Goal: Information Seeking & Learning: Learn about a topic

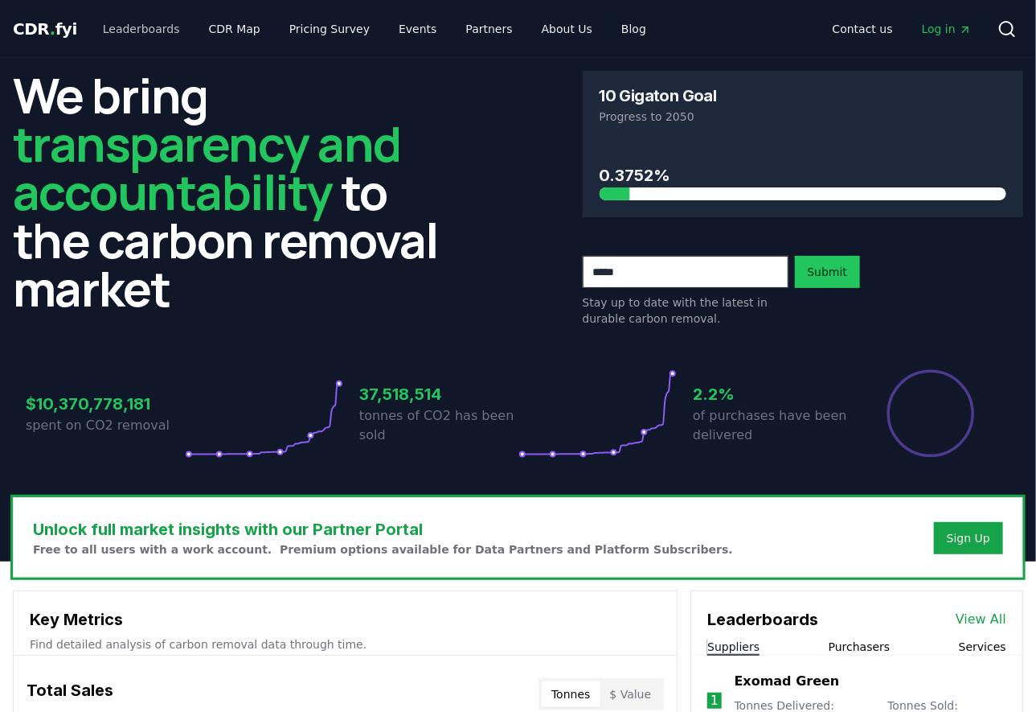
click at [154, 27] on link "Leaderboards" at bounding box center [141, 28] width 103 height 29
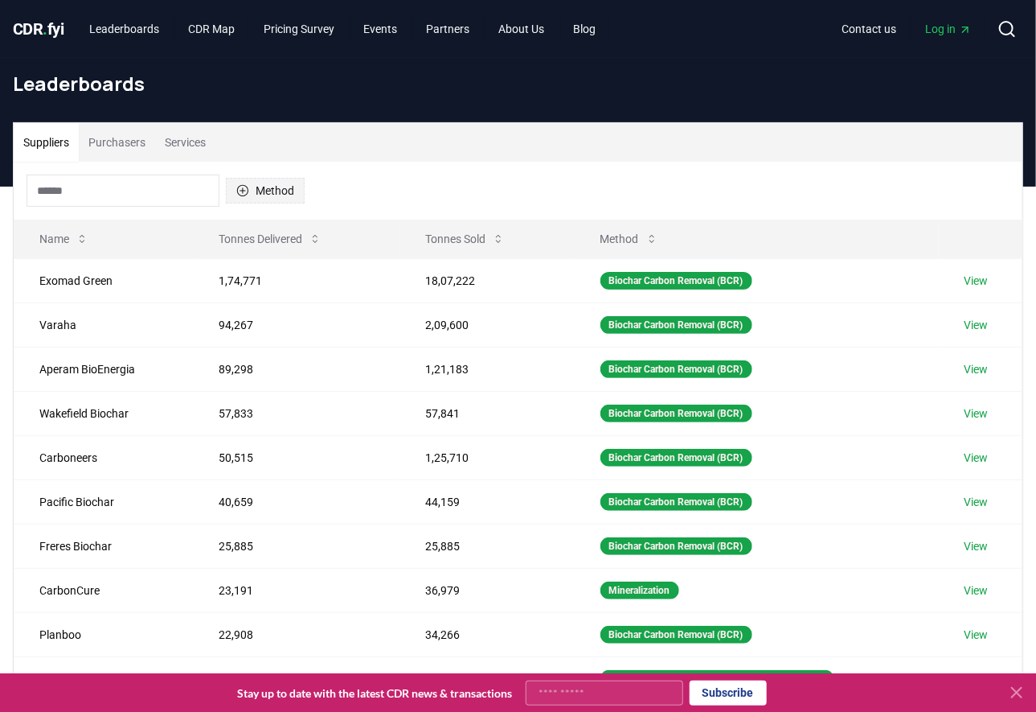
click at [247, 186] on icon "button" at bounding box center [242, 190] width 13 height 13
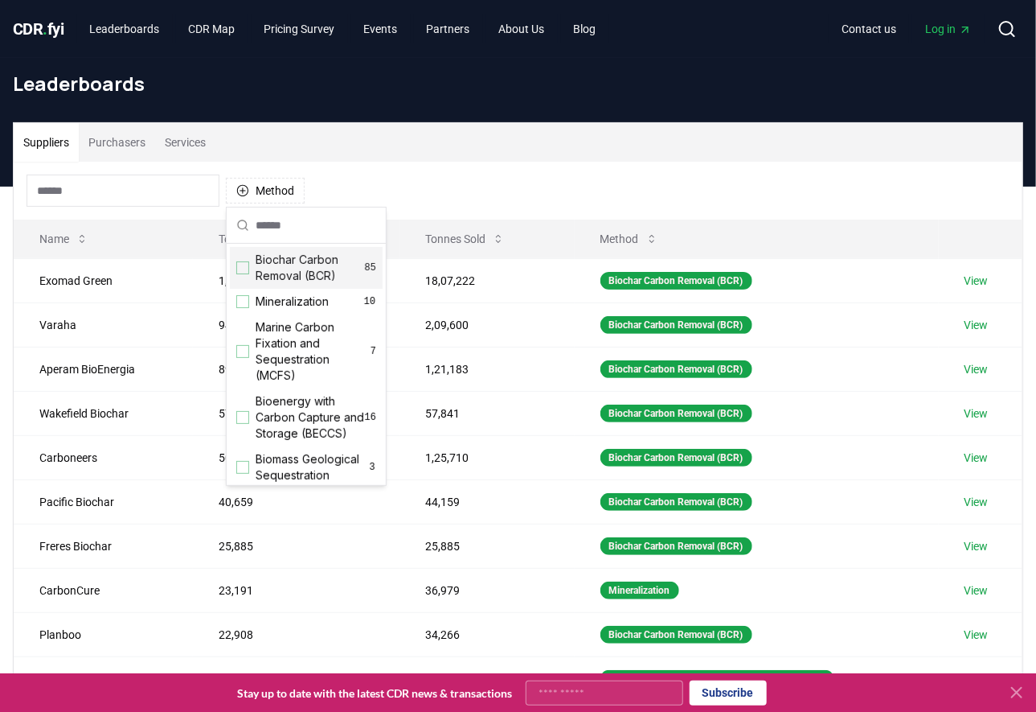
click at [282, 273] on span "Biochar Carbon Removal (BCR)" at bounding box center [310, 268] width 109 height 32
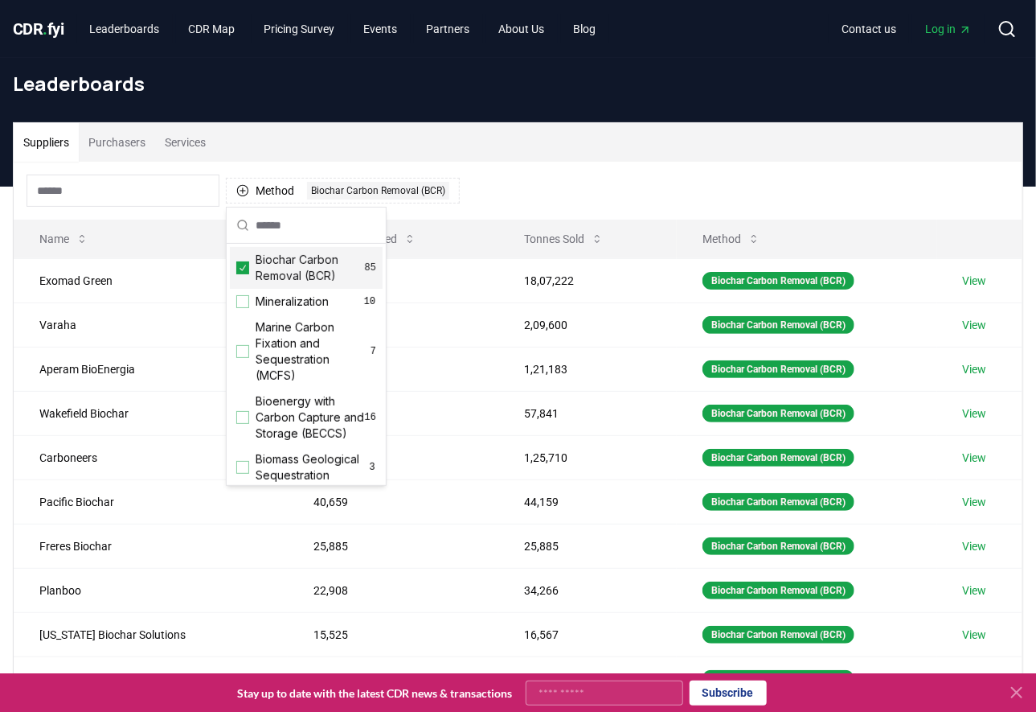
click at [560, 183] on div "Method 1 Biochar Carbon Removal (BCR)" at bounding box center [518, 191] width 1009 height 58
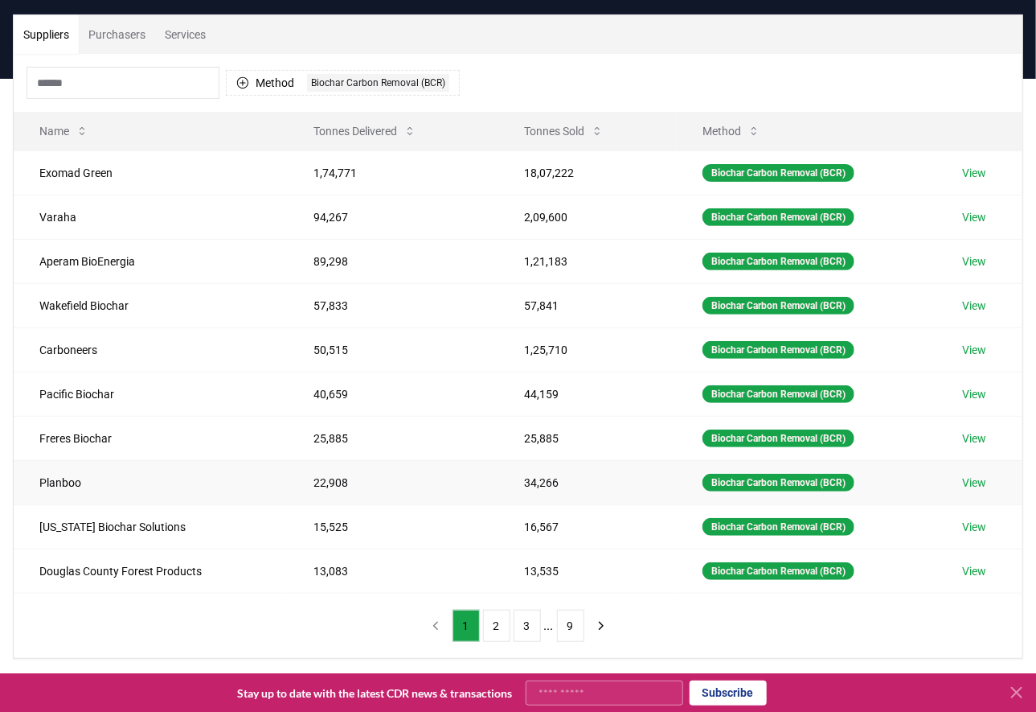
scroll to position [108, 0]
click at [571, 628] on button "9" at bounding box center [570, 625] width 27 height 32
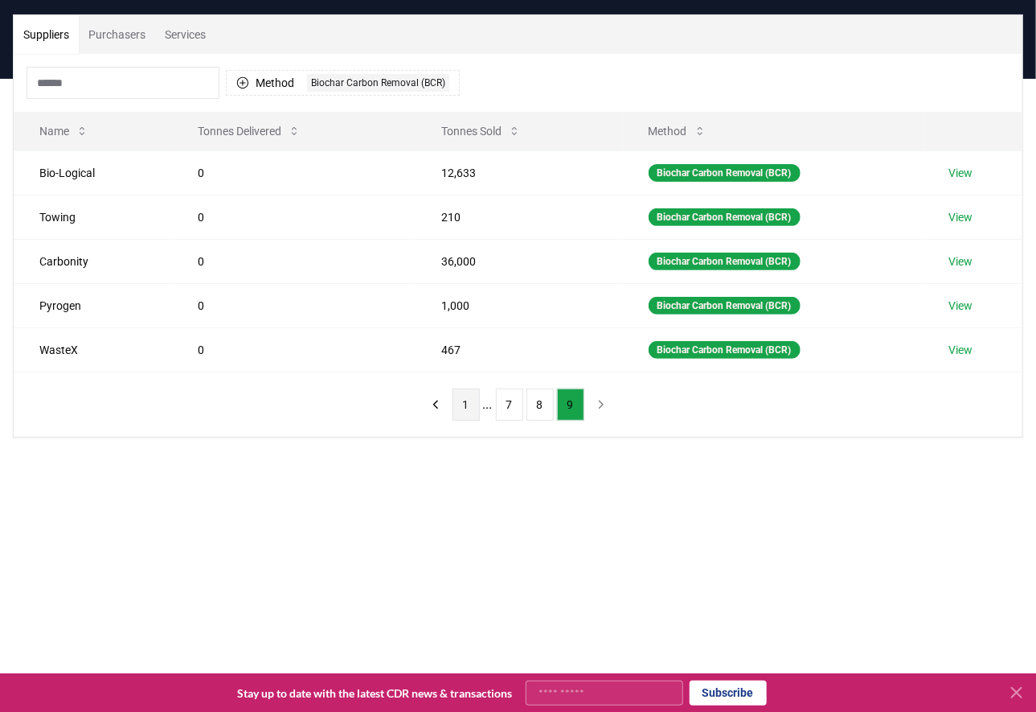
click at [464, 404] on button "1" at bounding box center [466, 404] width 27 height 32
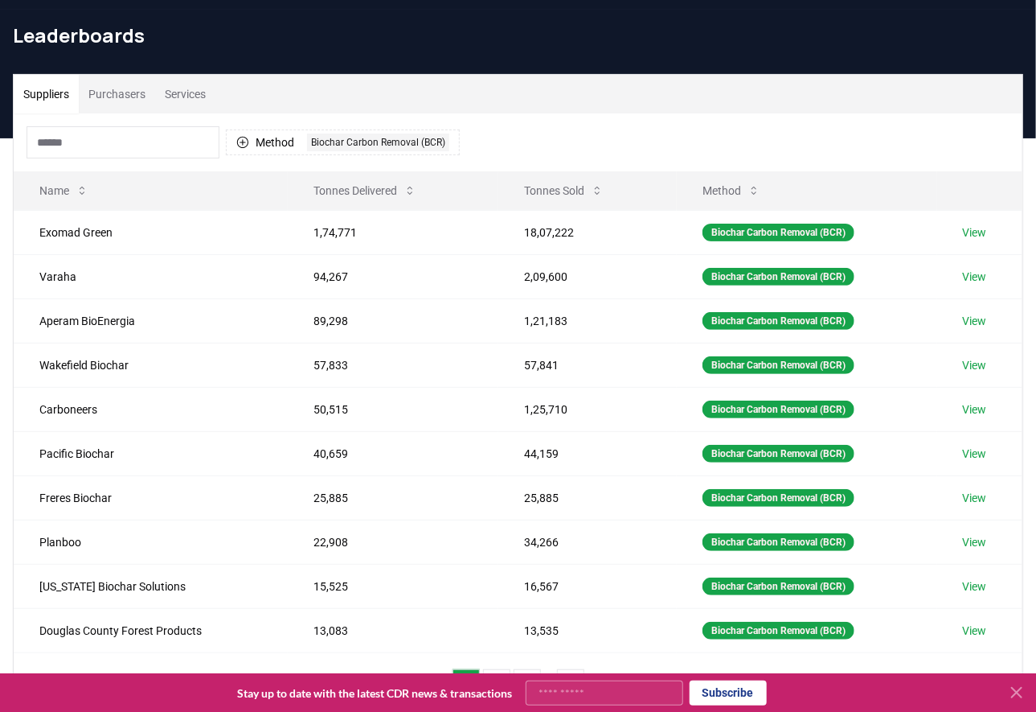
scroll to position [47, 0]
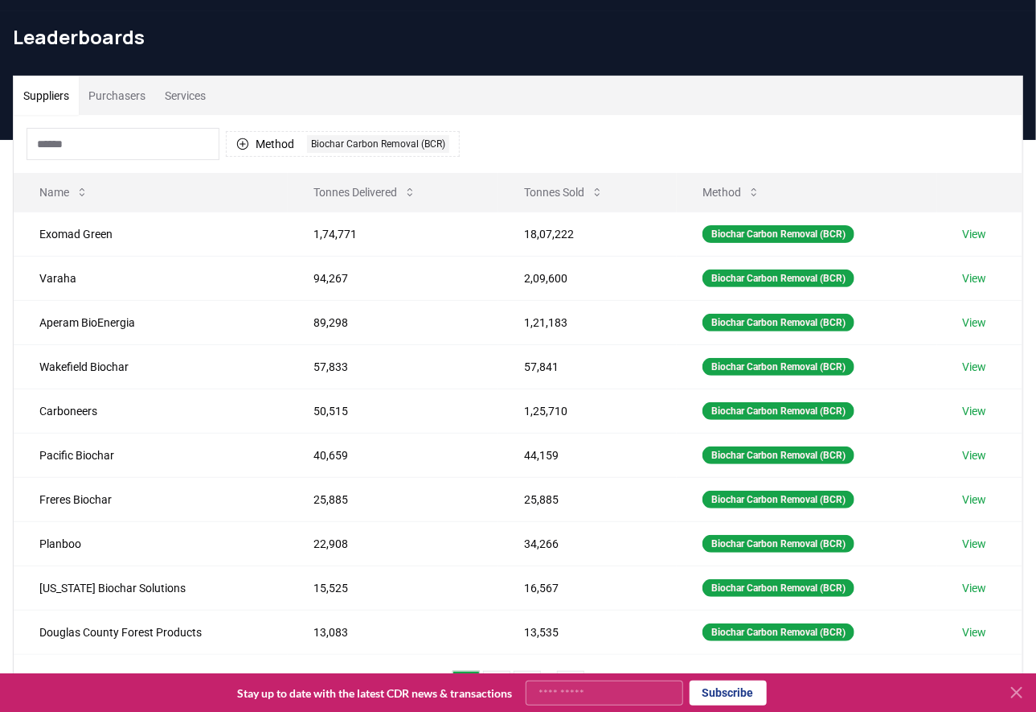
click at [121, 95] on button "Purchasers" at bounding box center [117, 95] width 76 height 39
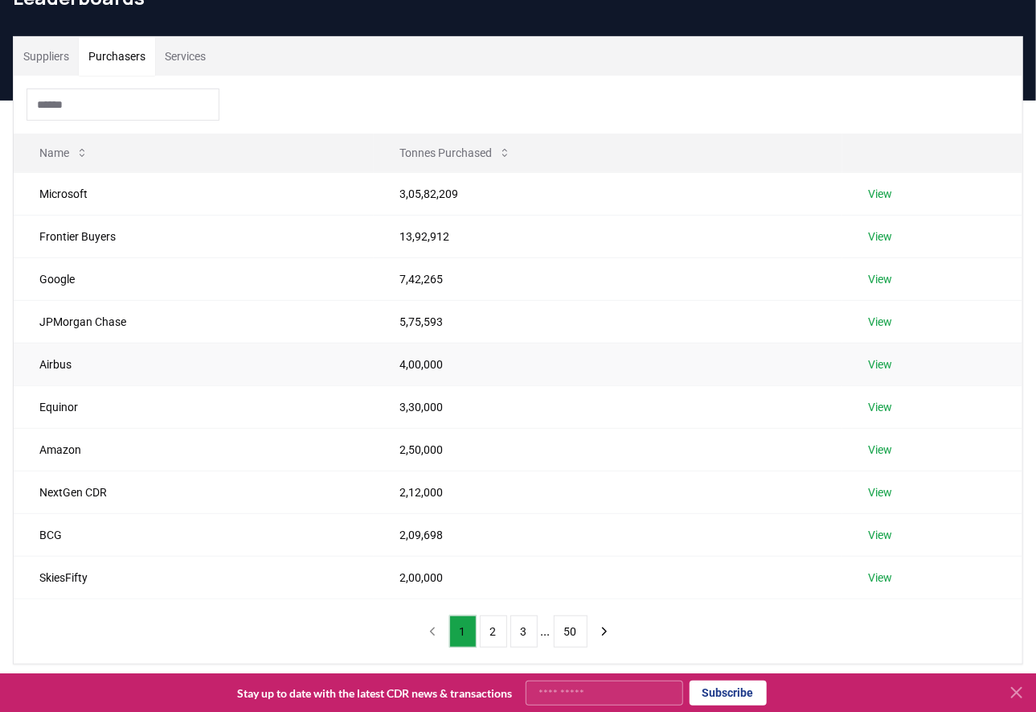
scroll to position [87, 0]
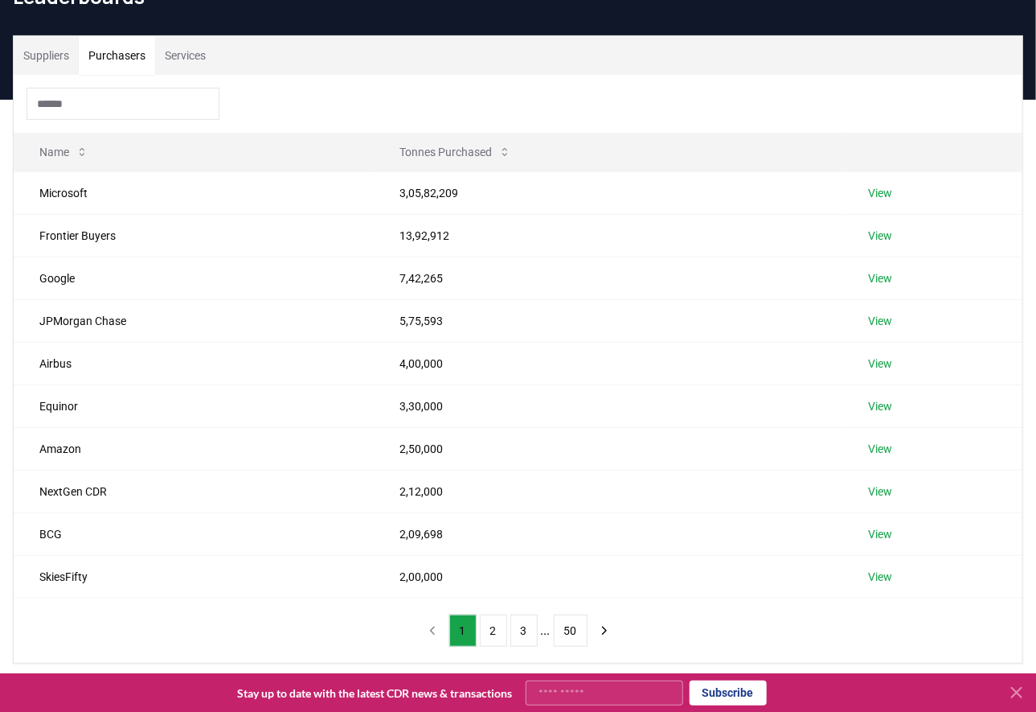
click at [61, 52] on button "Suppliers" at bounding box center [46, 55] width 65 height 39
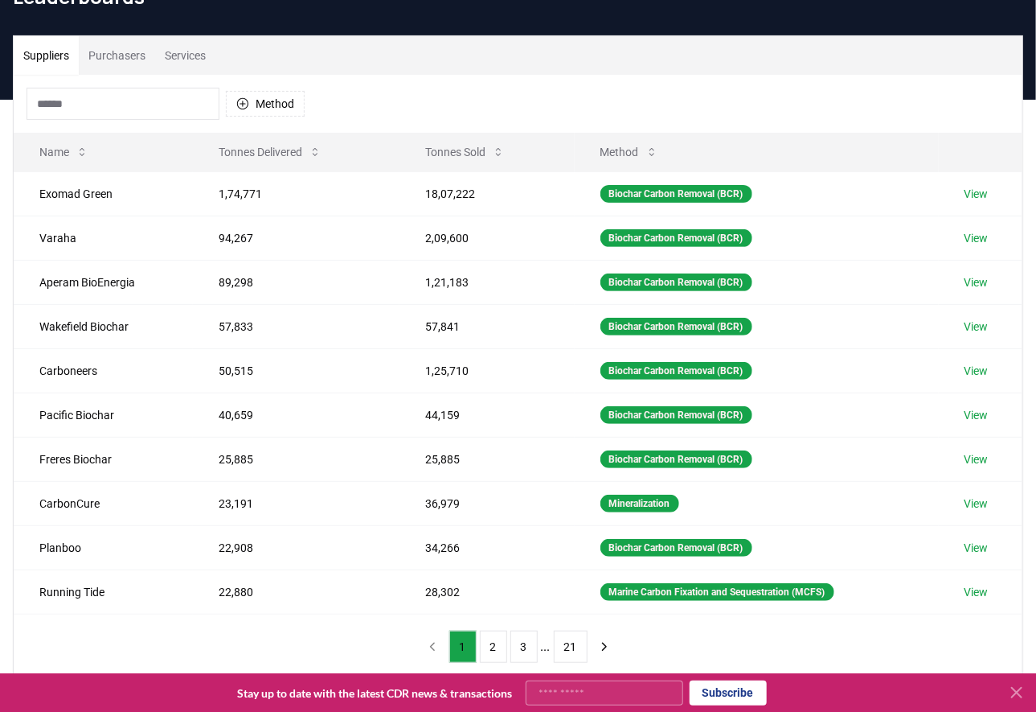
click at [129, 51] on button "Purchasers" at bounding box center [117, 55] width 76 height 39
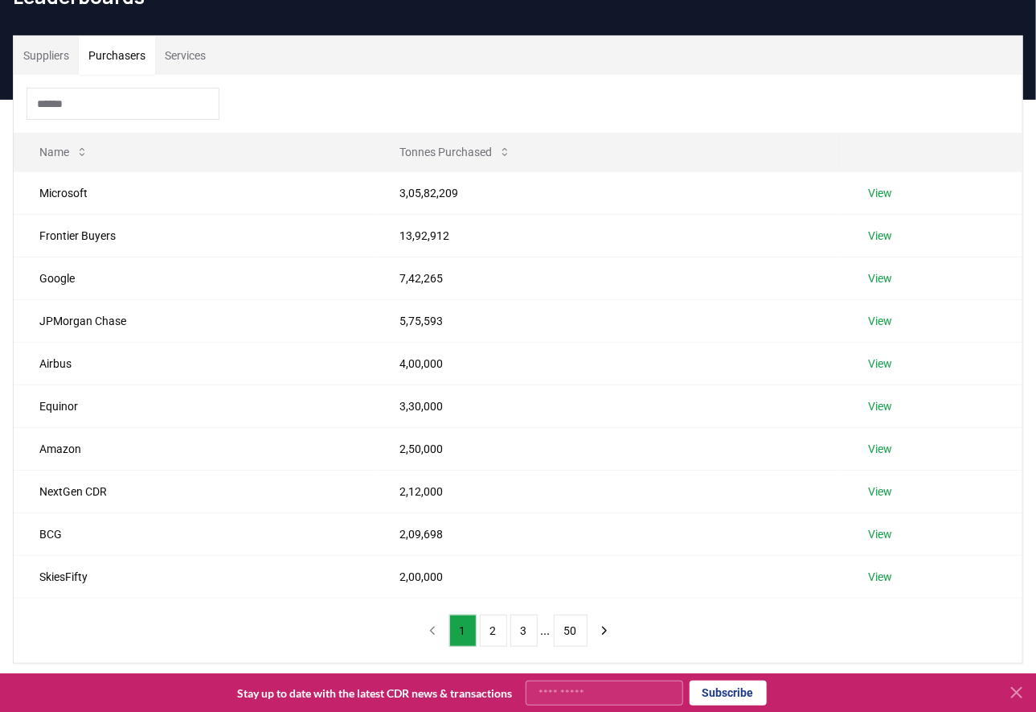
click at [55, 47] on button "Suppliers" at bounding box center [46, 55] width 65 height 39
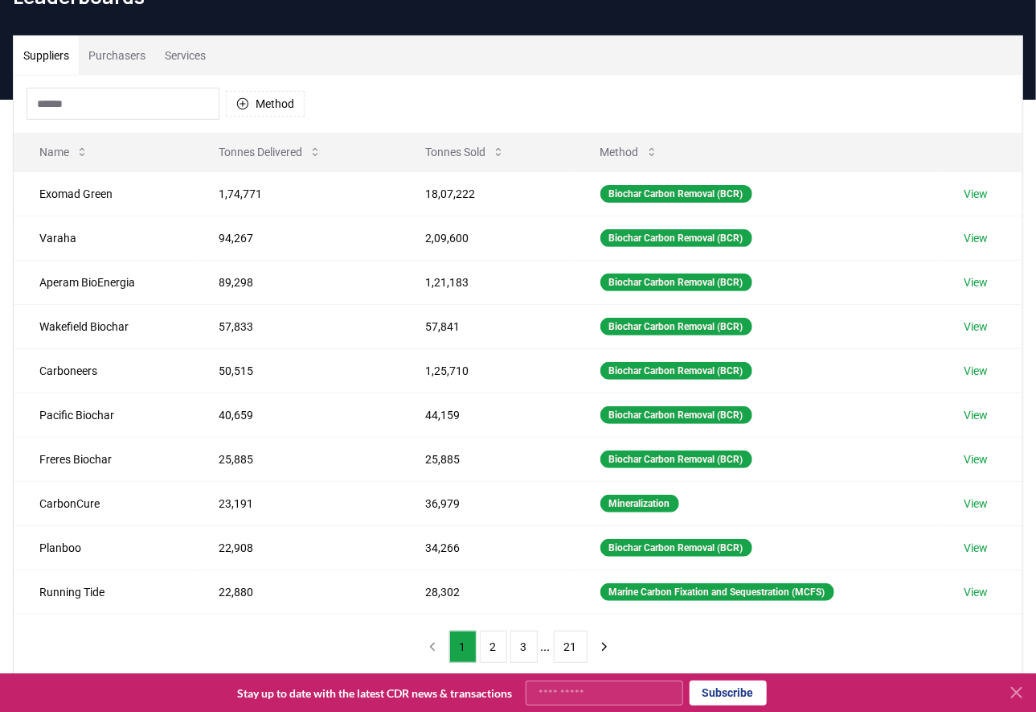
click at [134, 55] on button "Purchasers" at bounding box center [117, 55] width 76 height 39
click at [51, 57] on button "Suppliers" at bounding box center [46, 55] width 65 height 39
click at [277, 104] on button "Method" at bounding box center [265, 104] width 79 height 26
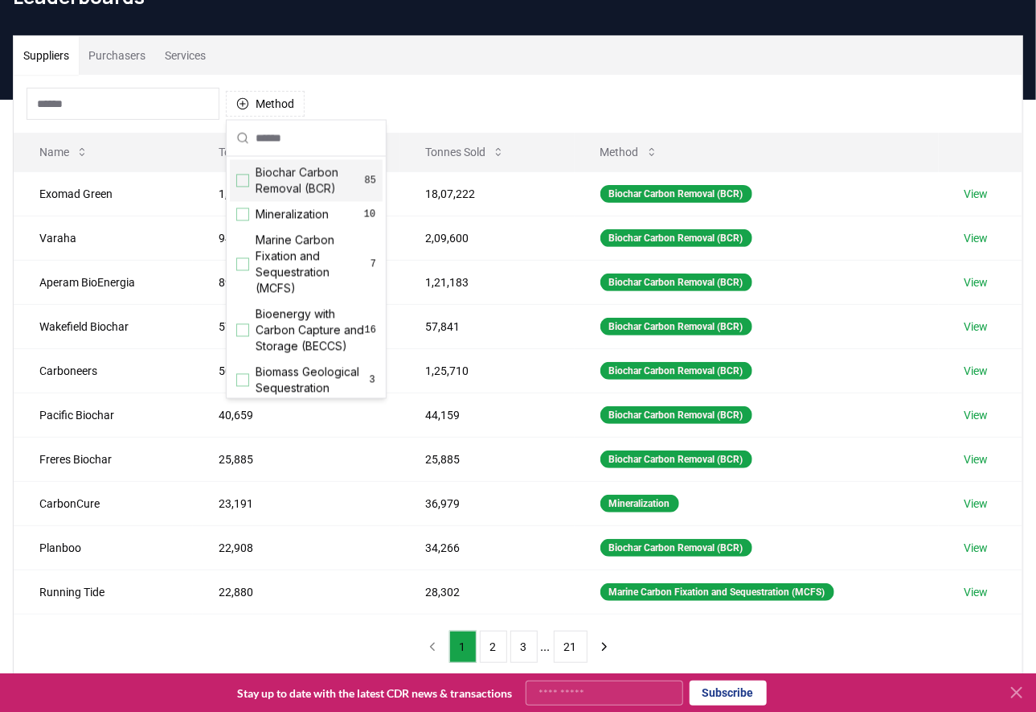
click at [282, 174] on span "Biochar Carbon Removal (BCR)" at bounding box center [310, 181] width 109 height 32
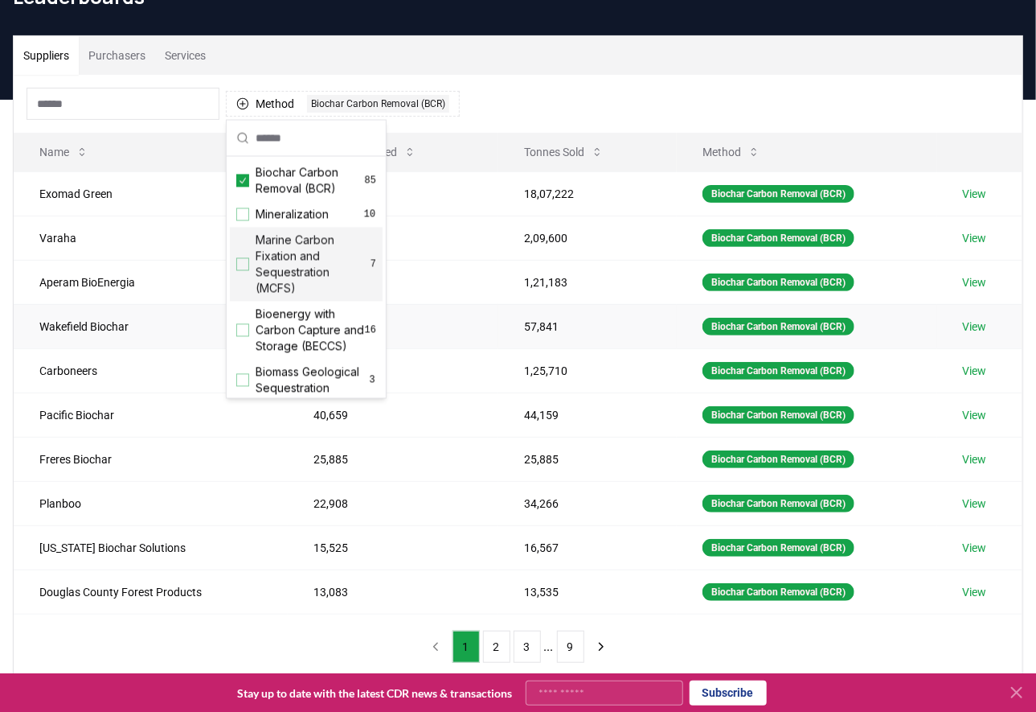
click at [978, 325] on link "View" at bounding box center [975, 326] width 24 height 16
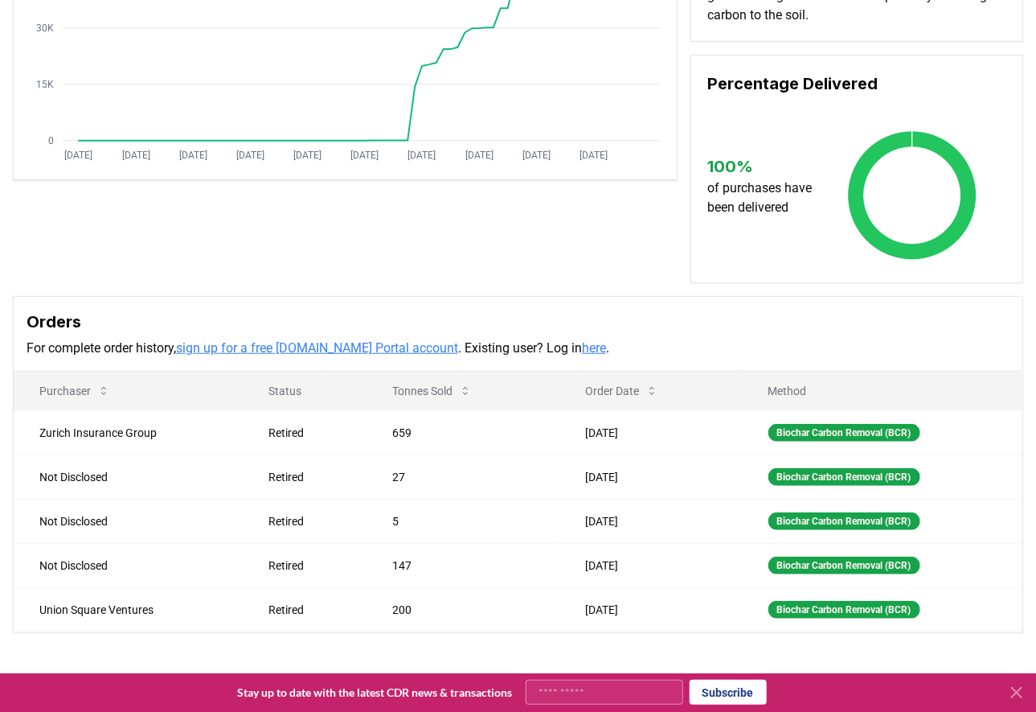
scroll to position [322, 0]
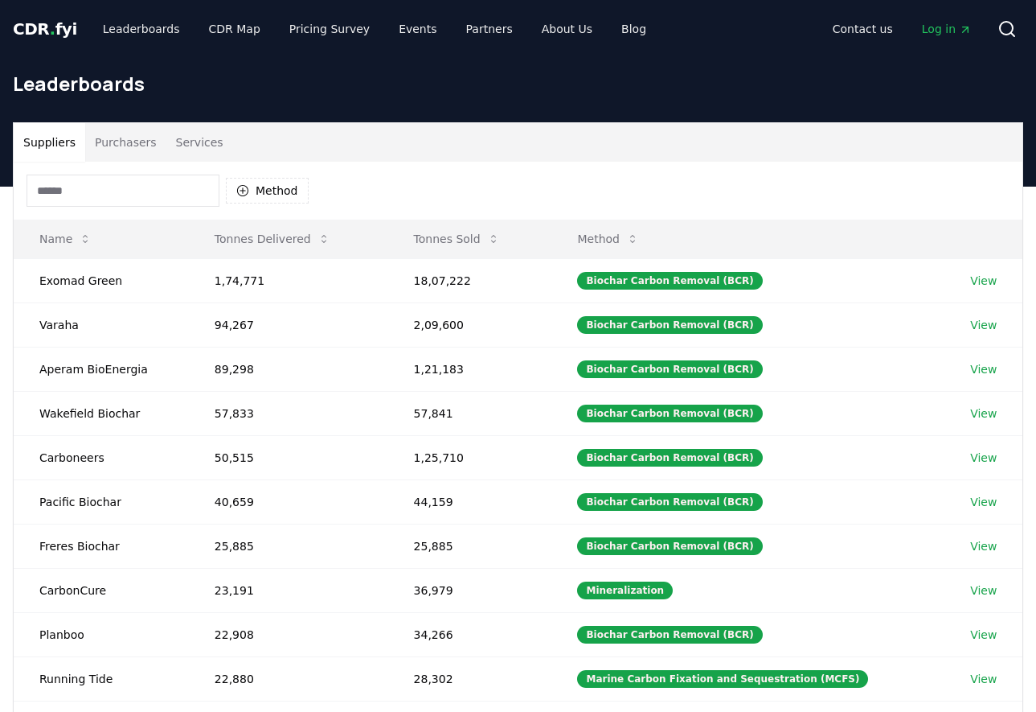
scroll to position [87, 0]
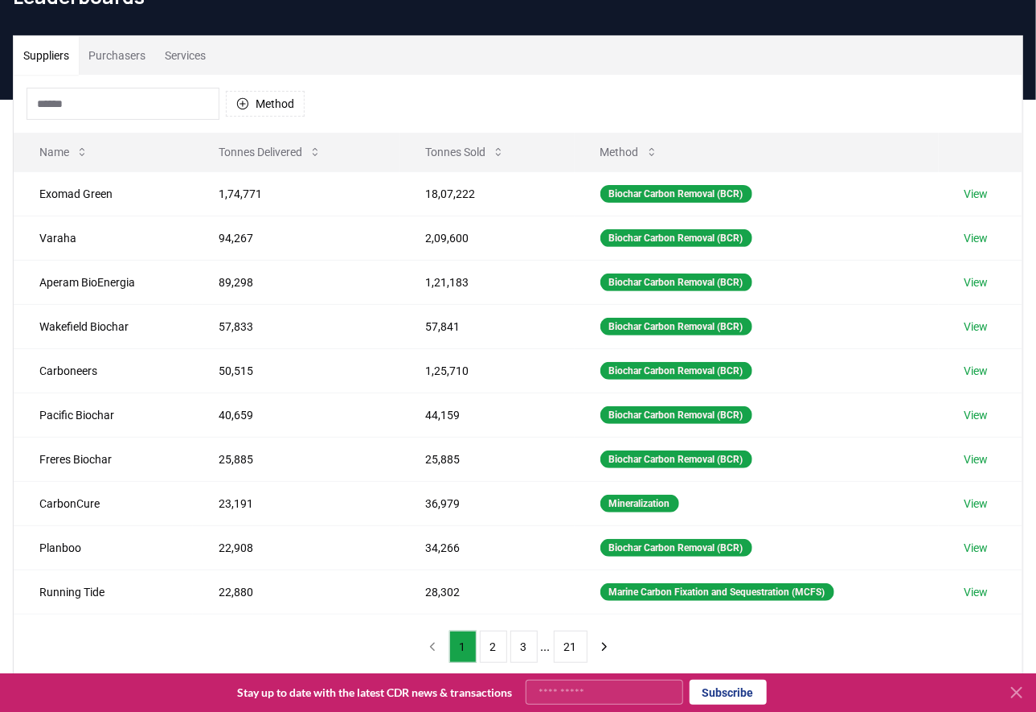
click at [125, 47] on button "Purchasers" at bounding box center [117, 55] width 76 height 39
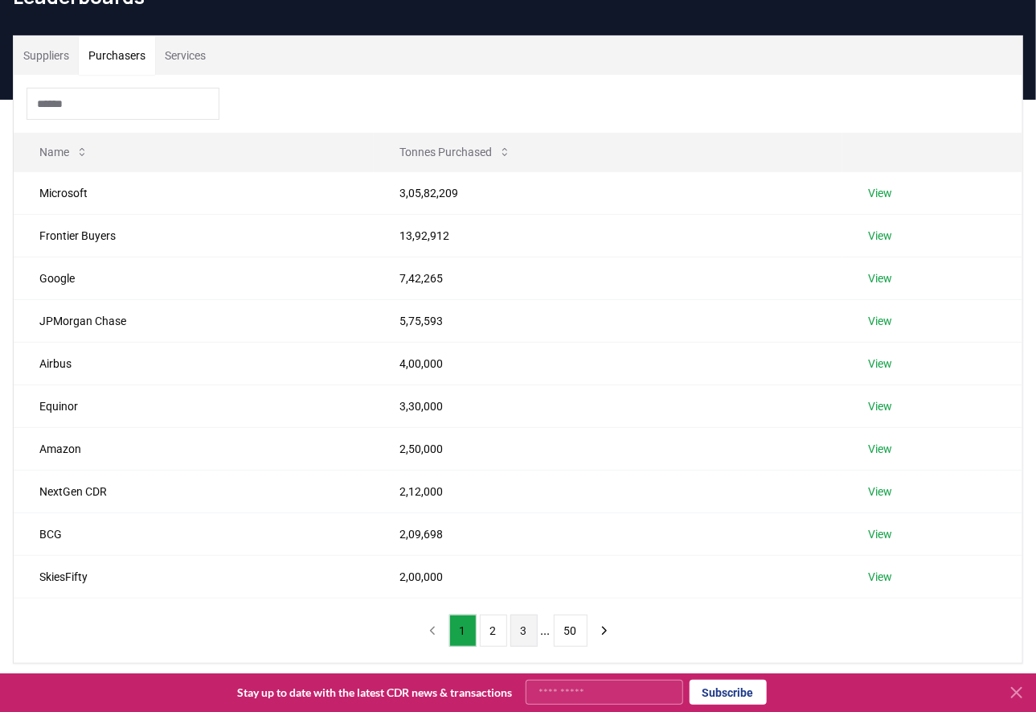
click at [517, 633] on button "3" at bounding box center [524, 630] width 27 height 32
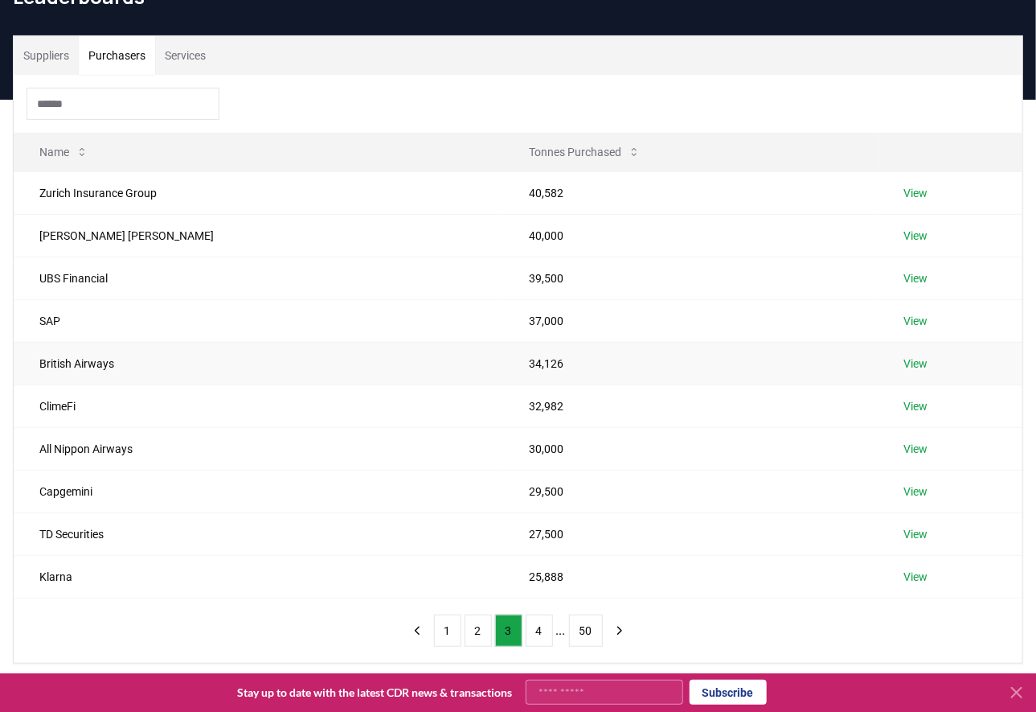
click at [905, 359] on link "View" at bounding box center [917, 363] width 24 height 16
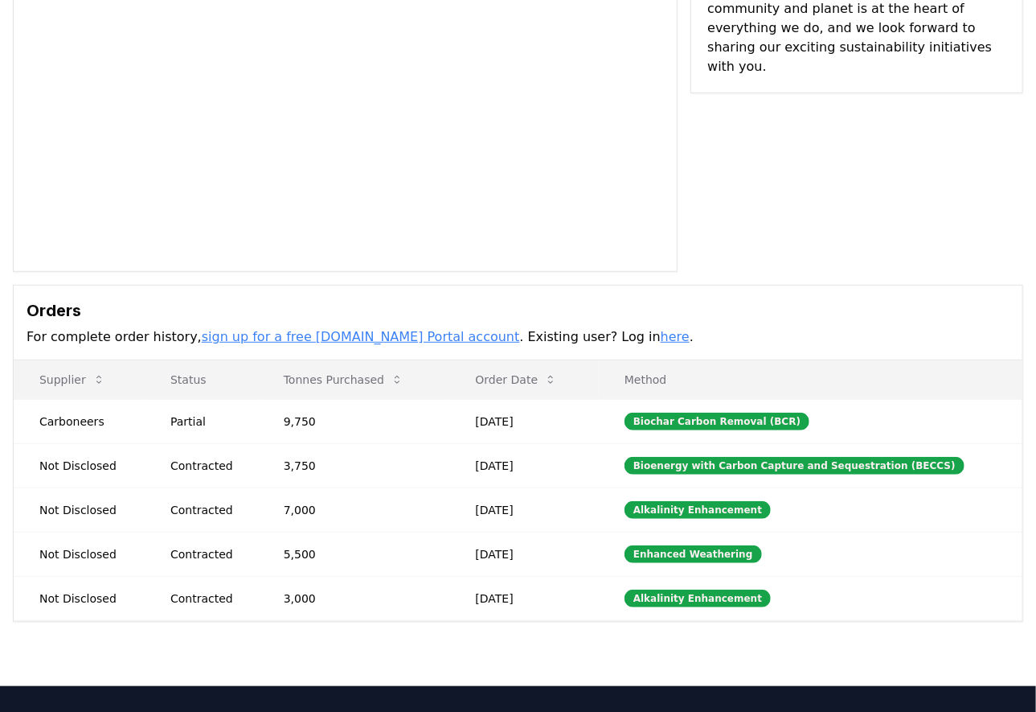
scroll to position [215, 0]
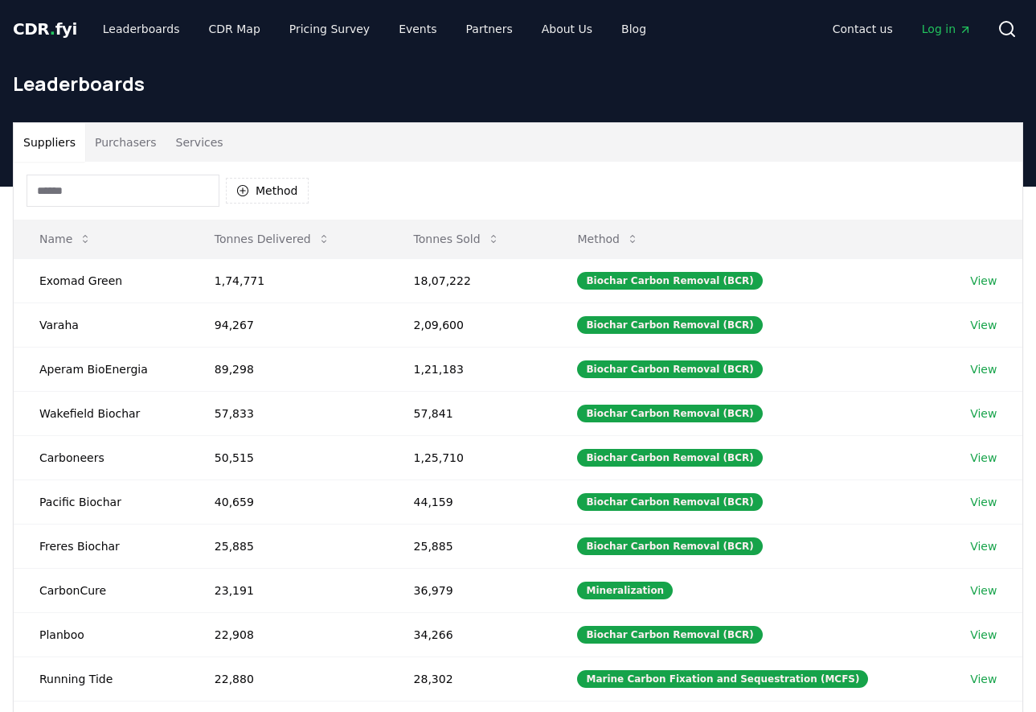
scroll to position [87, 0]
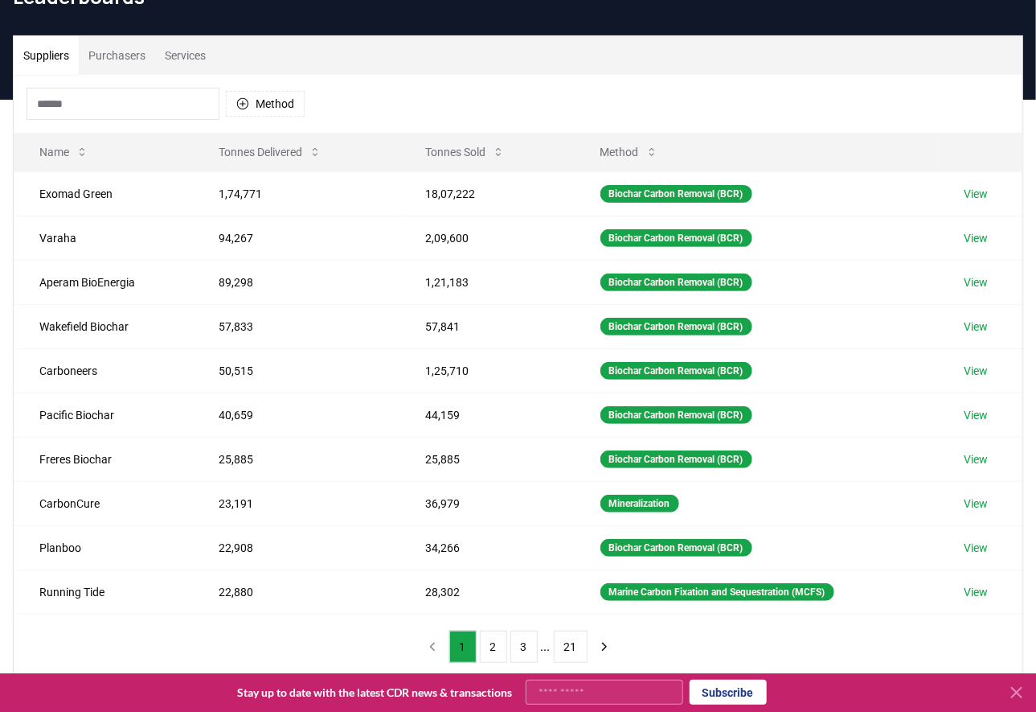
click at [134, 57] on button "Purchasers" at bounding box center [117, 55] width 76 height 39
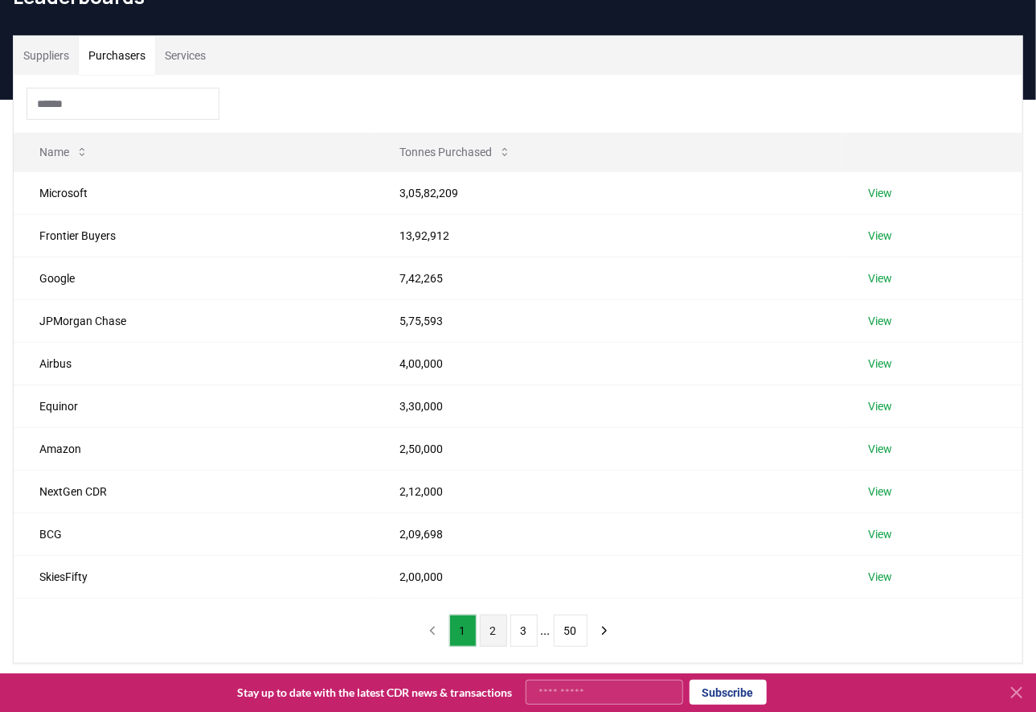
click at [499, 630] on button "2" at bounding box center [493, 630] width 27 height 32
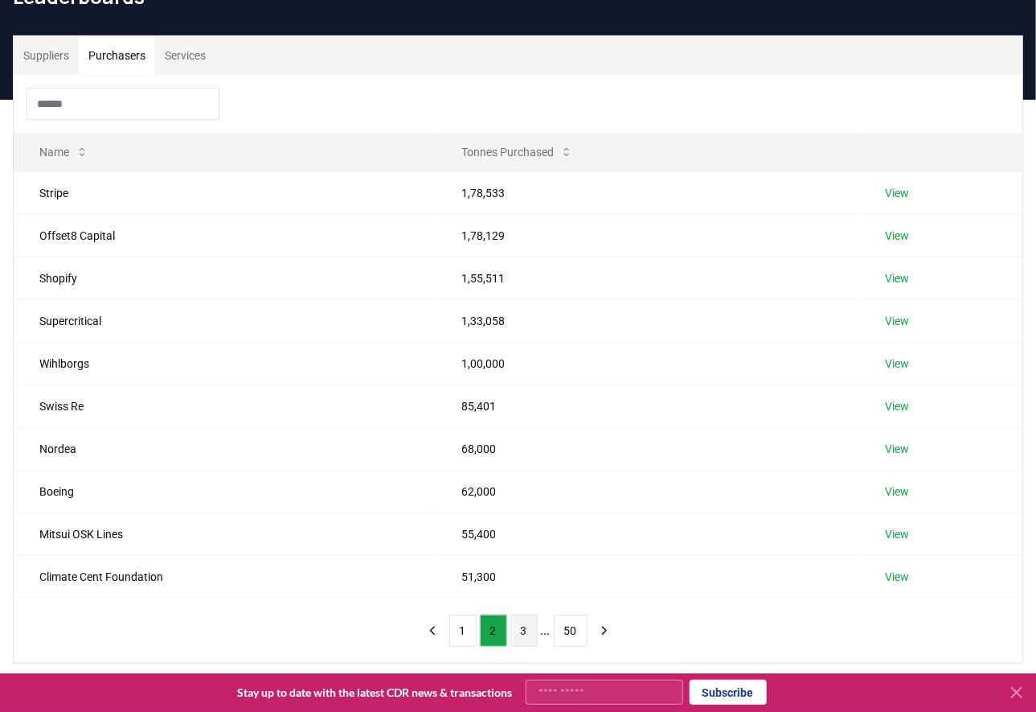
click at [529, 629] on button "3" at bounding box center [524, 630] width 27 height 32
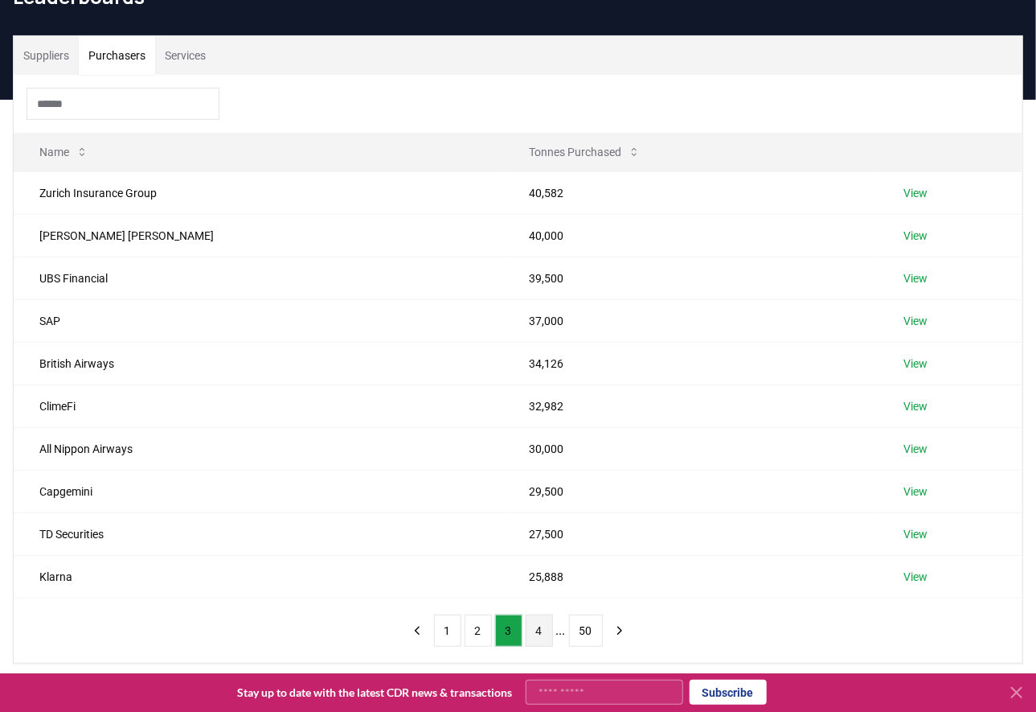
click at [536, 633] on button "4" at bounding box center [539, 630] width 27 height 32
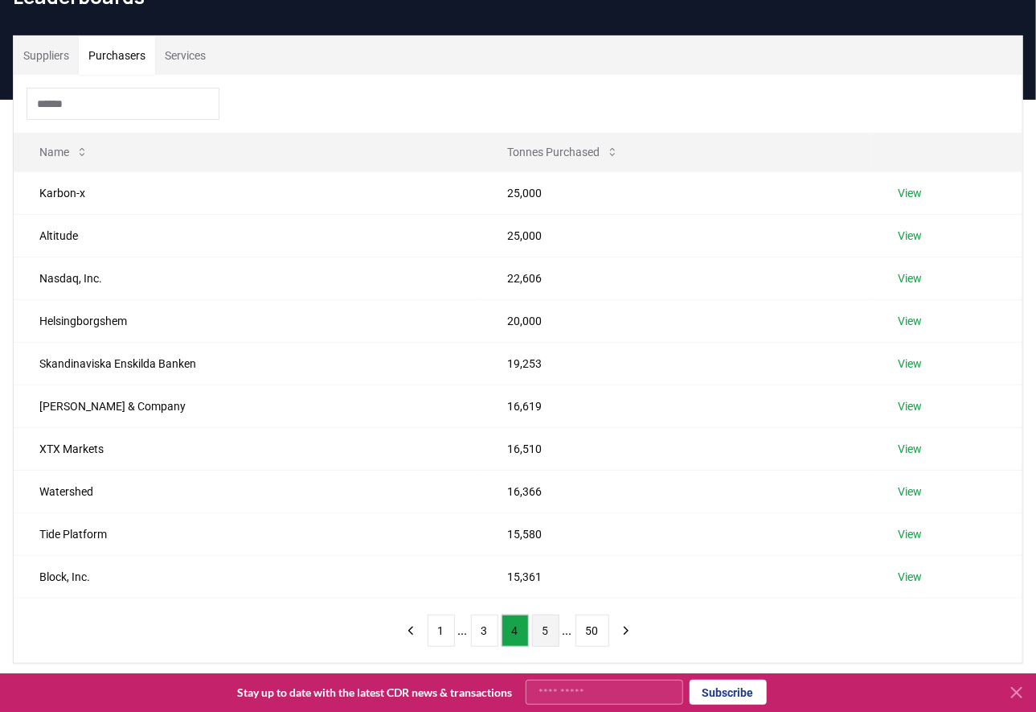
click at [548, 635] on button "5" at bounding box center [545, 630] width 27 height 32
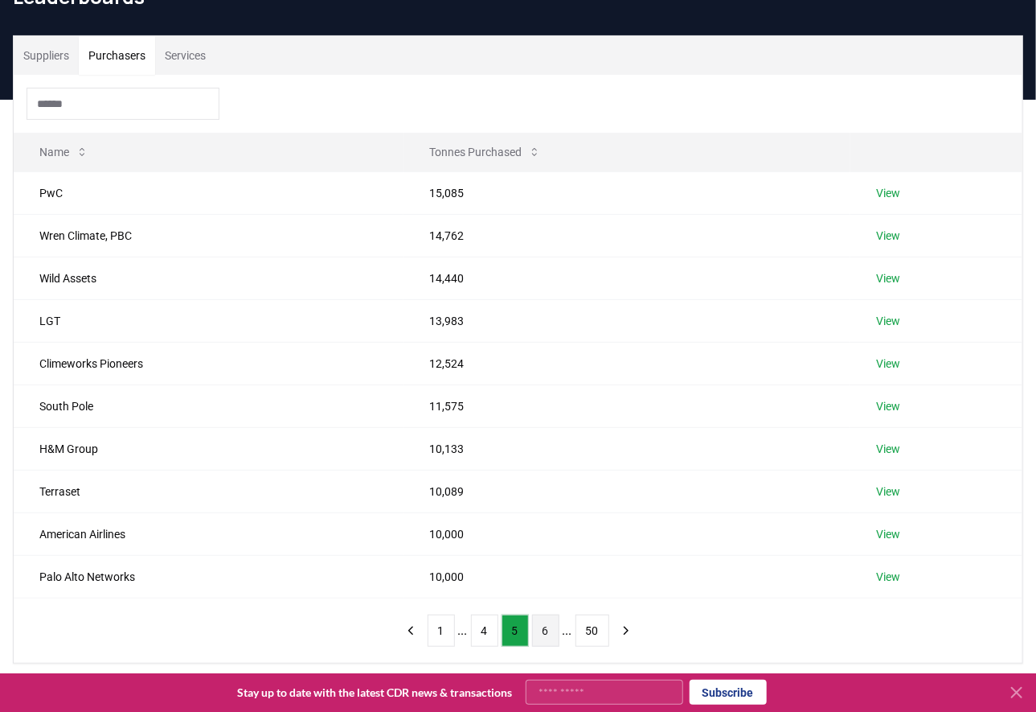
click at [546, 633] on button "6" at bounding box center [545, 630] width 27 height 32
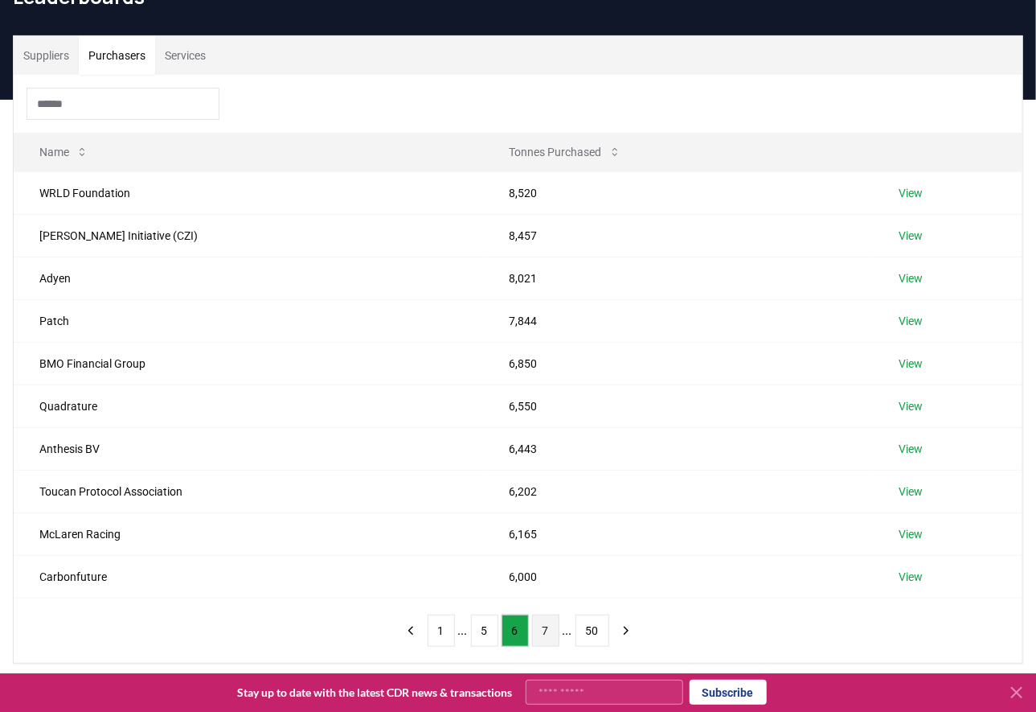
click at [549, 633] on button "7" at bounding box center [545, 630] width 27 height 32
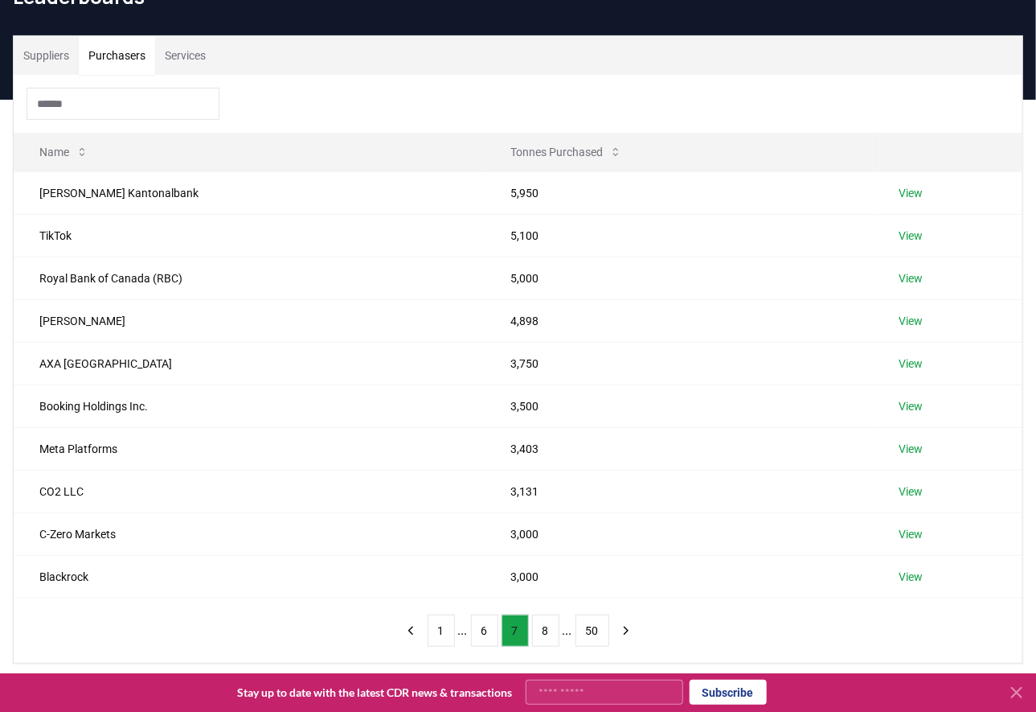
click at [549, 633] on button "8" at bounding box center [545, 630] width 27 height 32
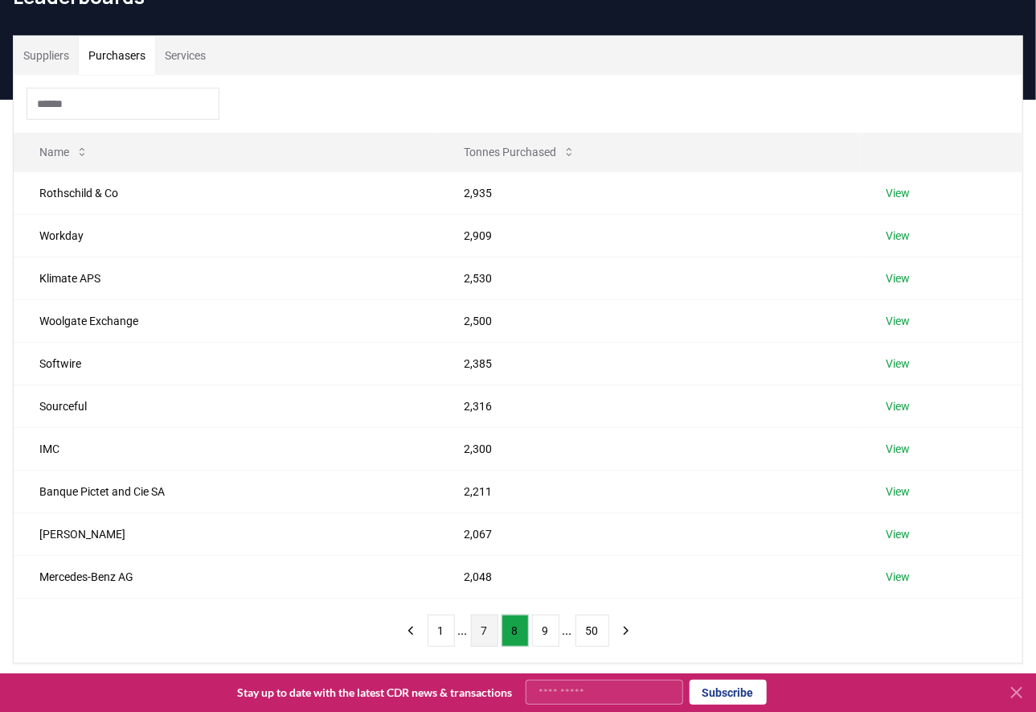
click at [549, 633] on button "9" at bounding box center [545, 630] width 27 height 32
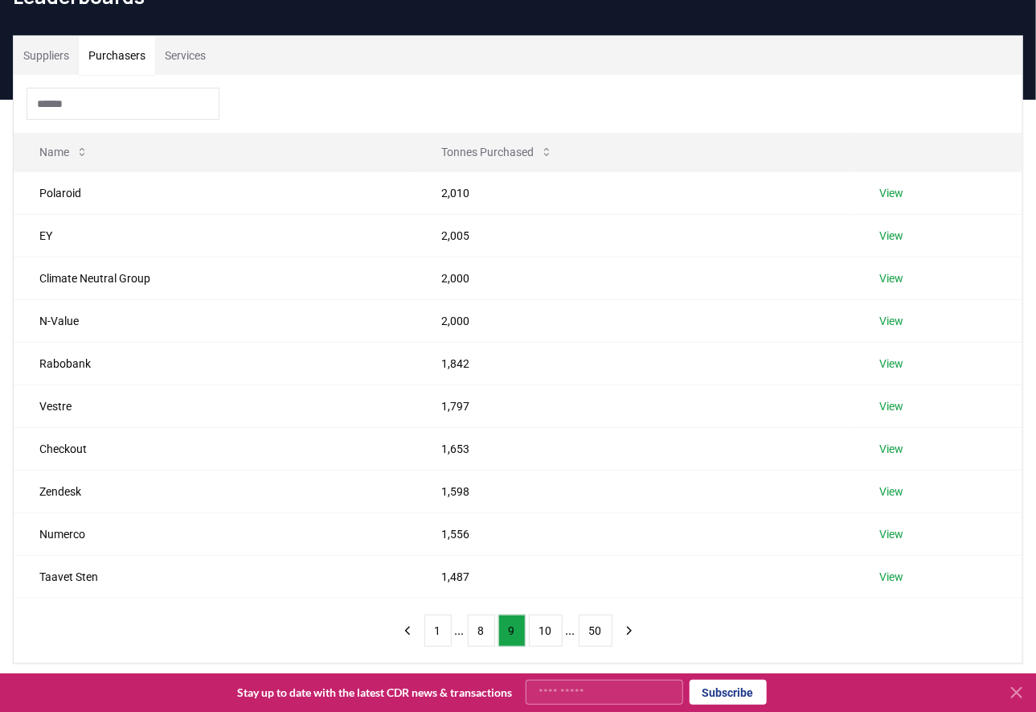
click at [549, 633] on button "10" at bounding box center [546, 630] width 34 height 32
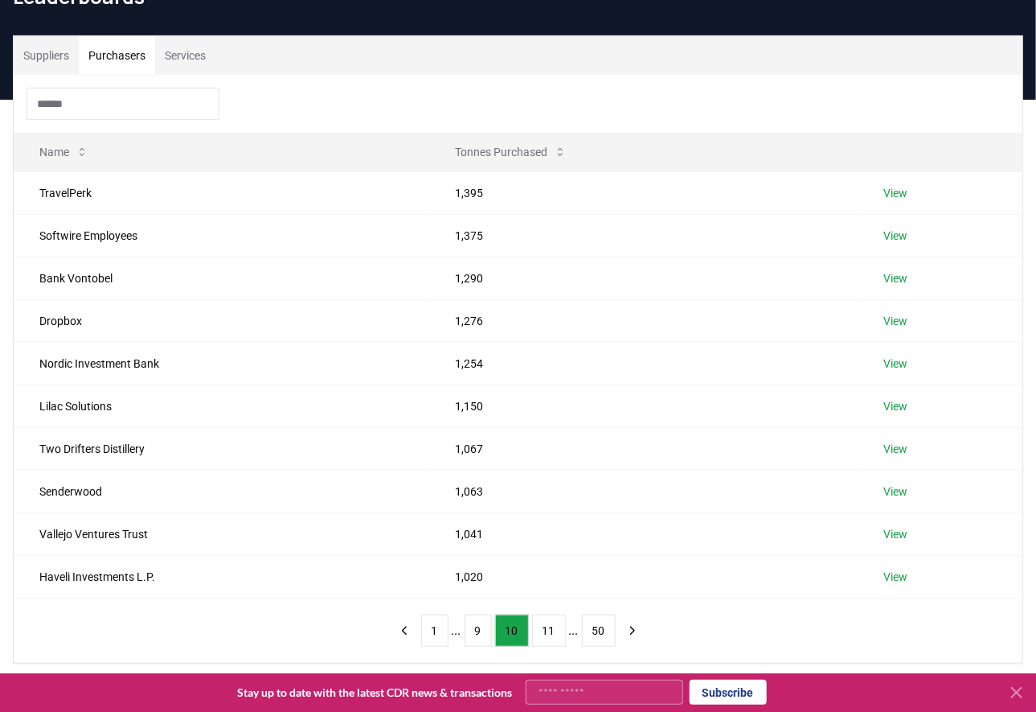
click at [549, 633] on button "11" at bounding box center [549, 630] width 34 height 32
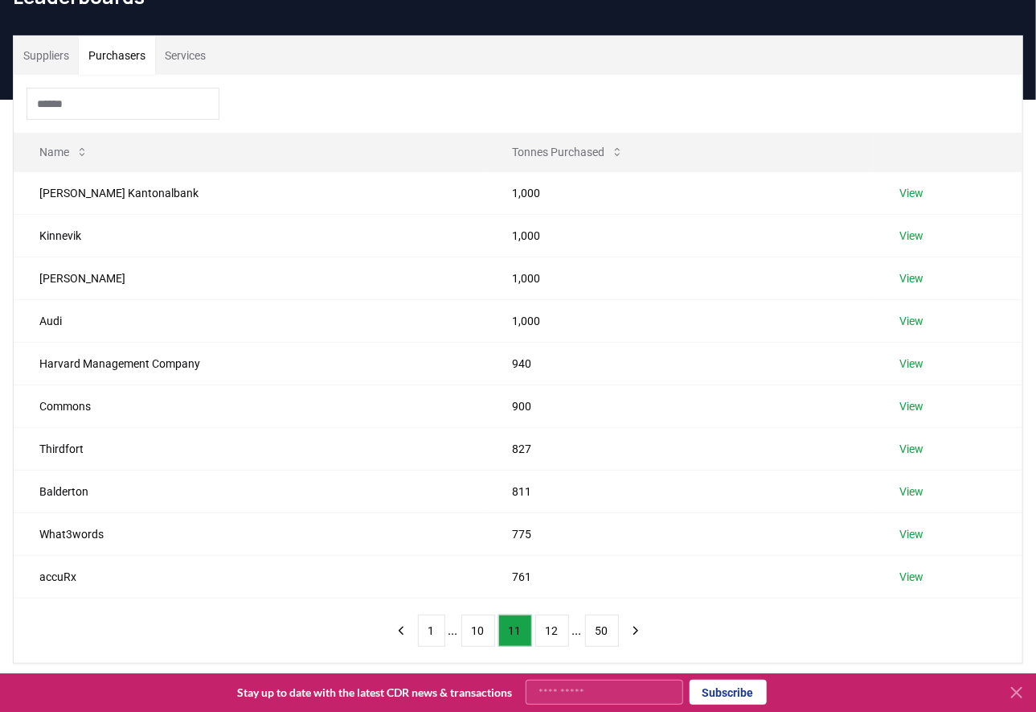
click at [549, 633] on button "12" at bounding box center [553, 630] width 34 height 32
click at [549, 633] on button "13" at bounding box center [553, 630] width 34 height 32
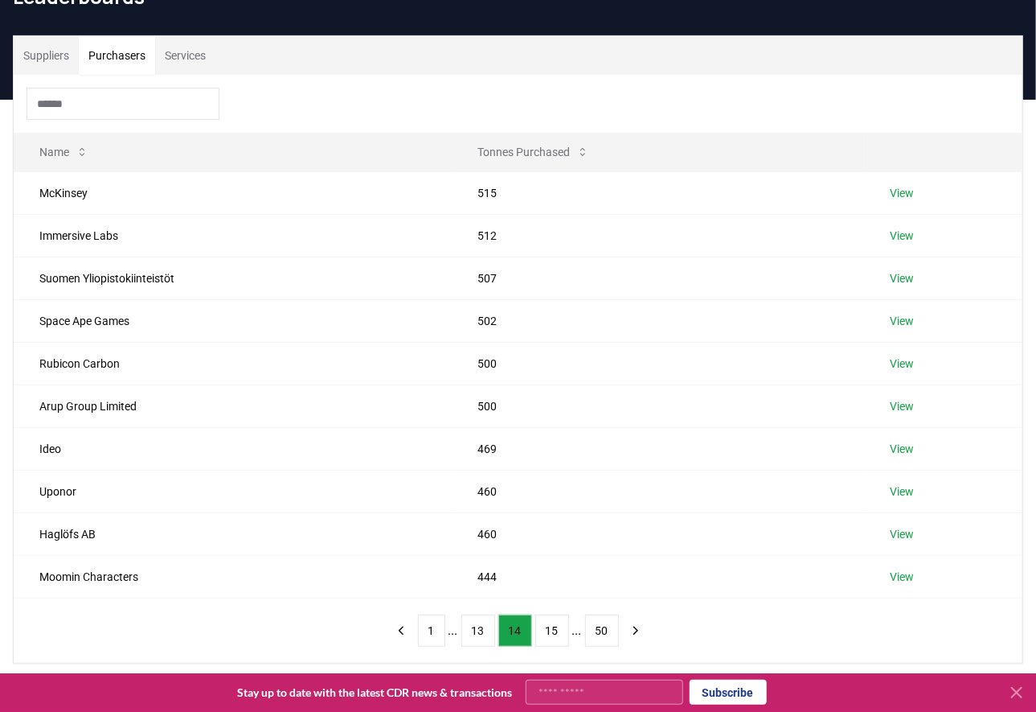
click at [549, 633] on button "15" at bounding box center [553, 630] width 34 height 32
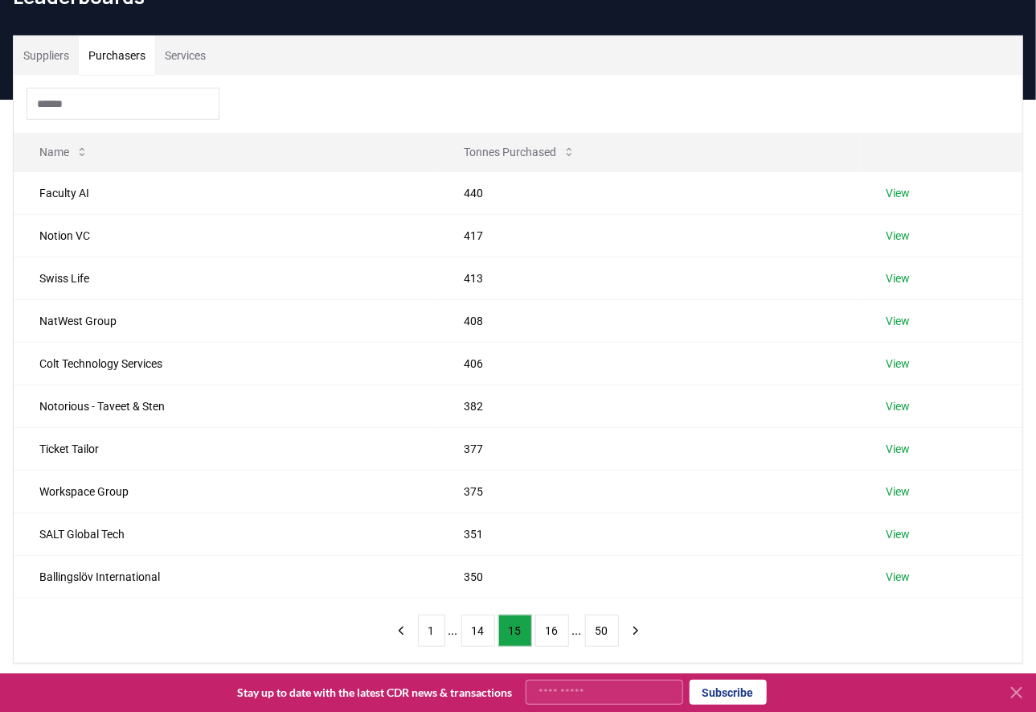
click at [549, 633] on button "16" at bounding box center [553, 630] width 34 height 32
click at [549, 633] on button "18" at bounding box center [553, 630] width 34 height 32
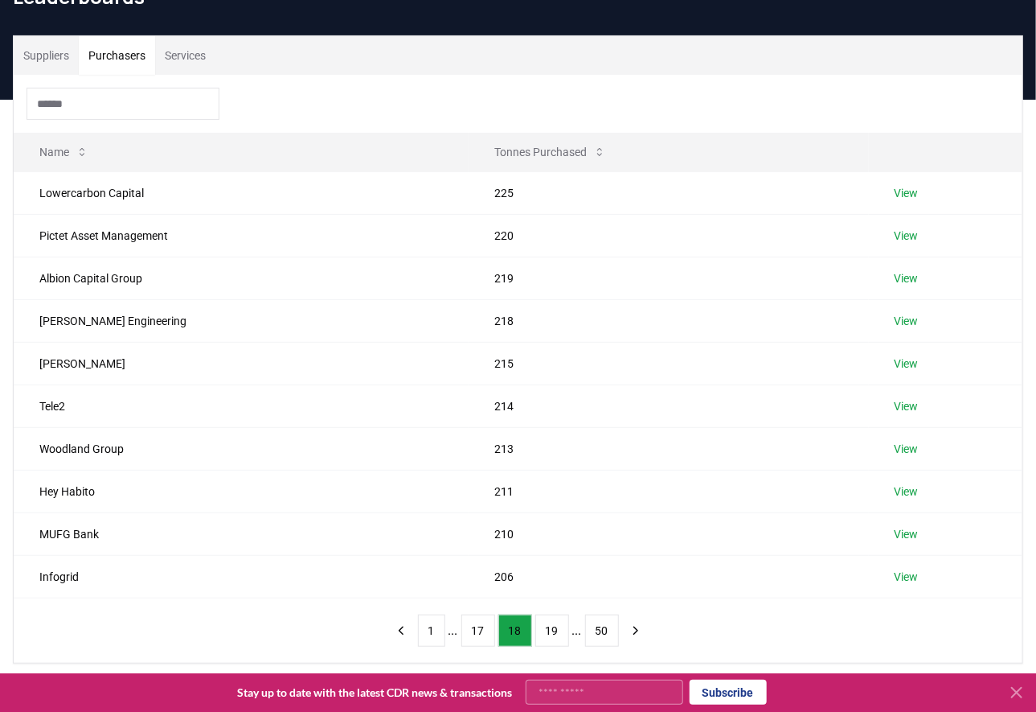
click at [549, 633] on button "19" at bounding box center [553, 630] width 34 height 32
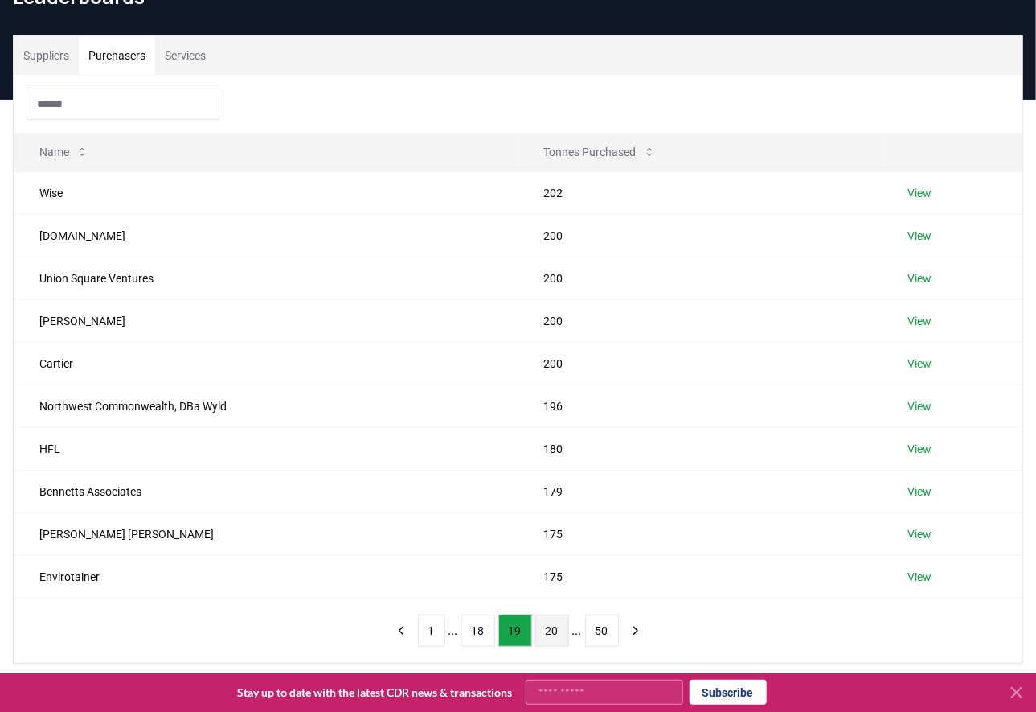
click at [549, 634] on button "20" at bounding box center [553, 630] width 34 height 32
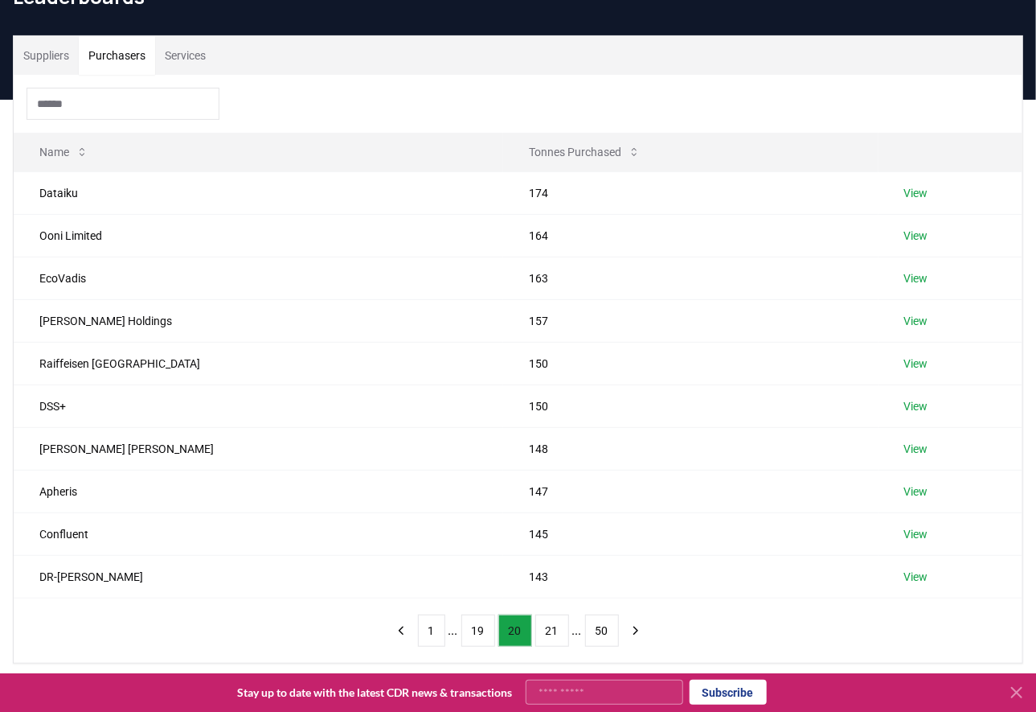
click at [549, 634] on button "21" at bounding box center [553, 630] width 34 height 32
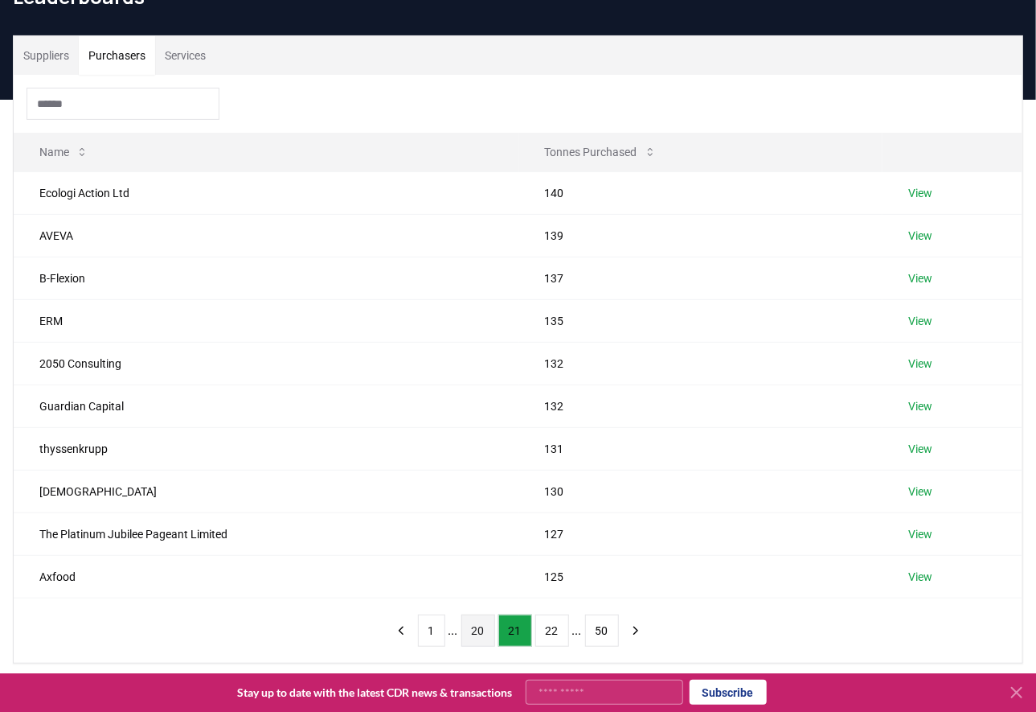
click at [549, 634] on button "22" at bounding box center [553, 630] width 34 height 32
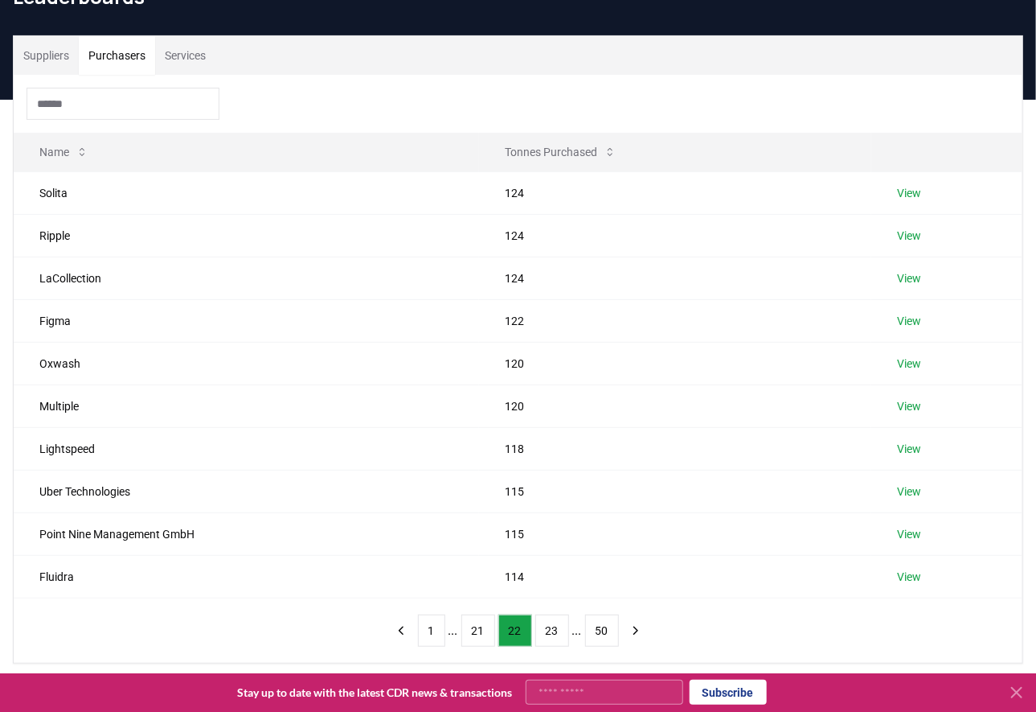
click at [549, 634] on button "23" at bounding box center [553, 630] width 34 height 32
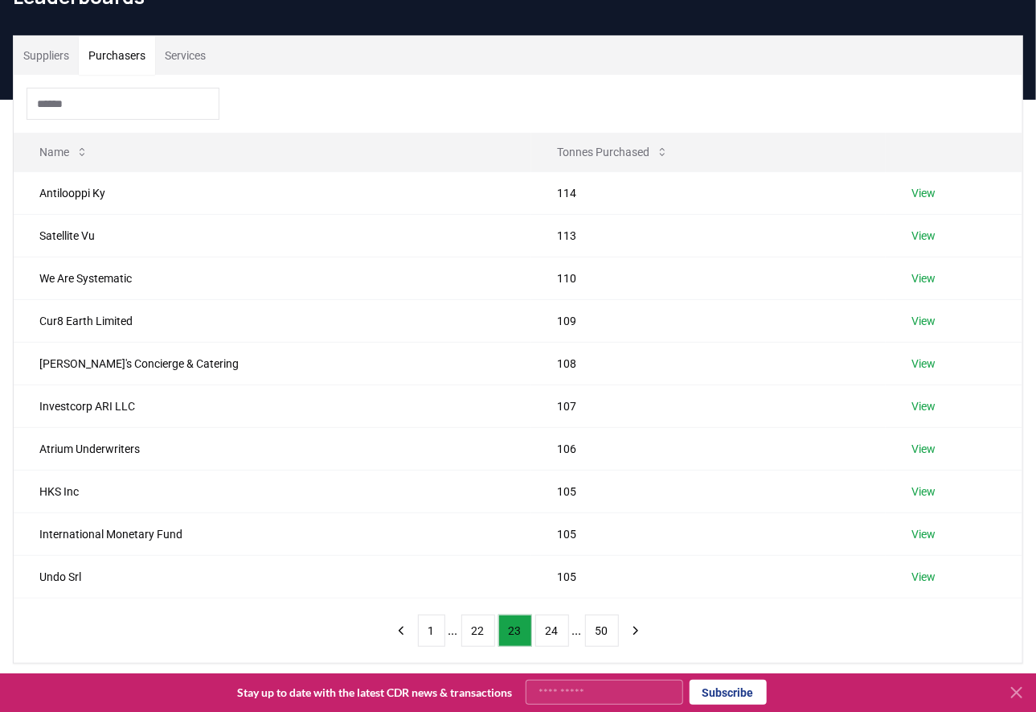
click at [549, 634] on button "24" at bounding box center [553, 630] width 34 height 32
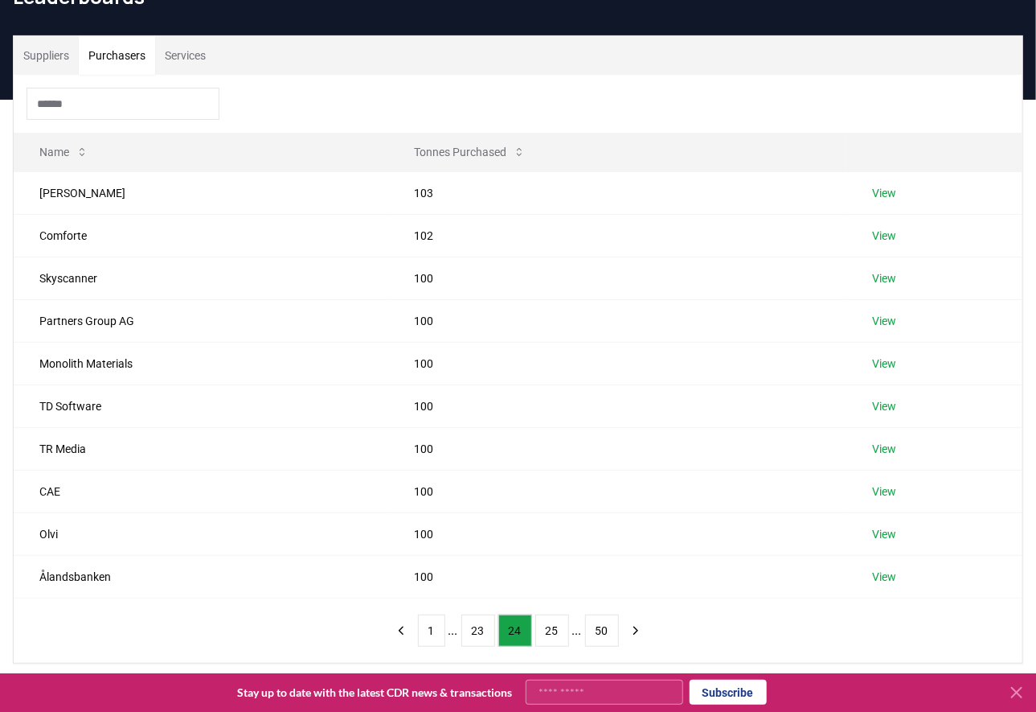
click at [549, 634] on button "25" at bounding box center [553, 630] width 34 height 32
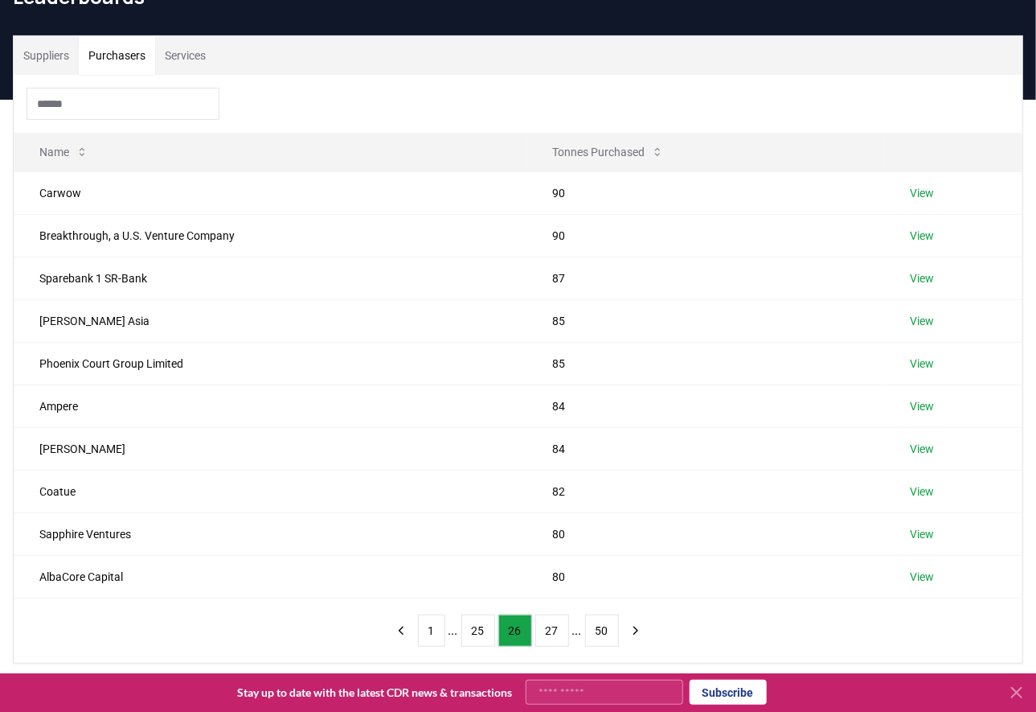
click at [549, 634] on button "27" at bounding box center [553, 630] width 34 height 32
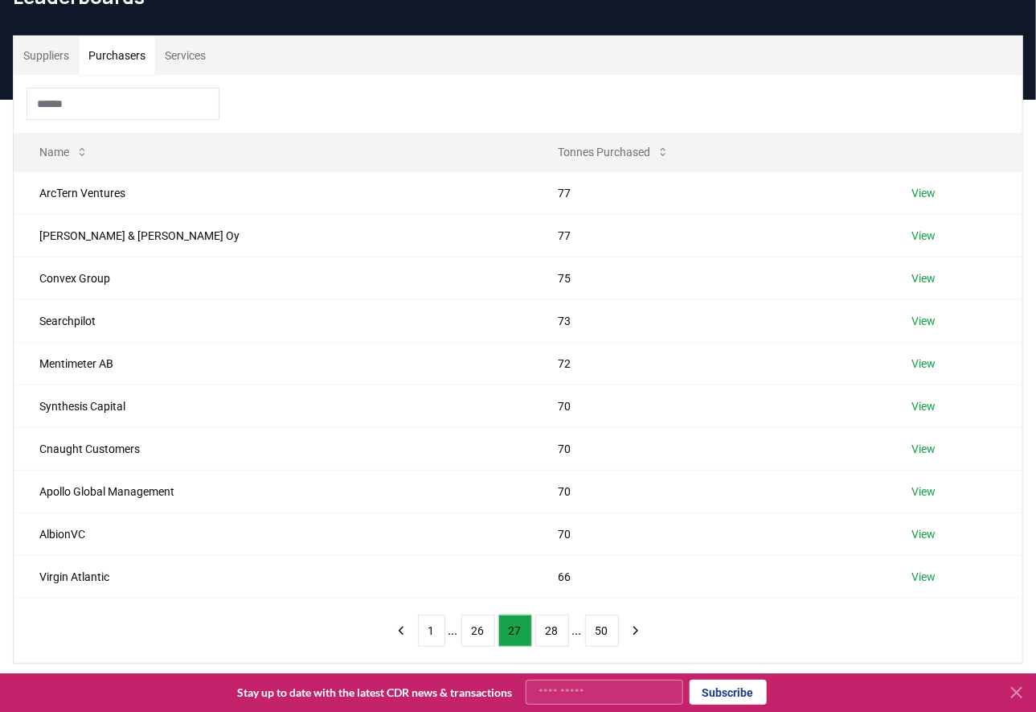
click at [549, 634] on button "28" at bounding box center [553, 630] width 34 height 32
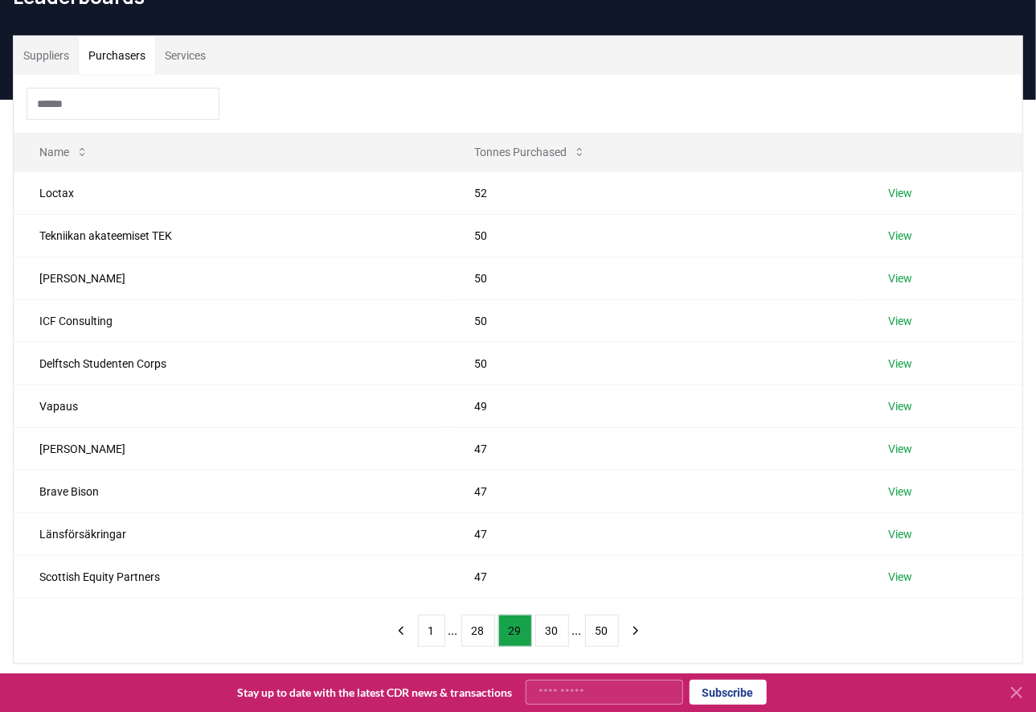
click at [549, 634] on button "30" at bounding box center [553, 630] width 34 height 32
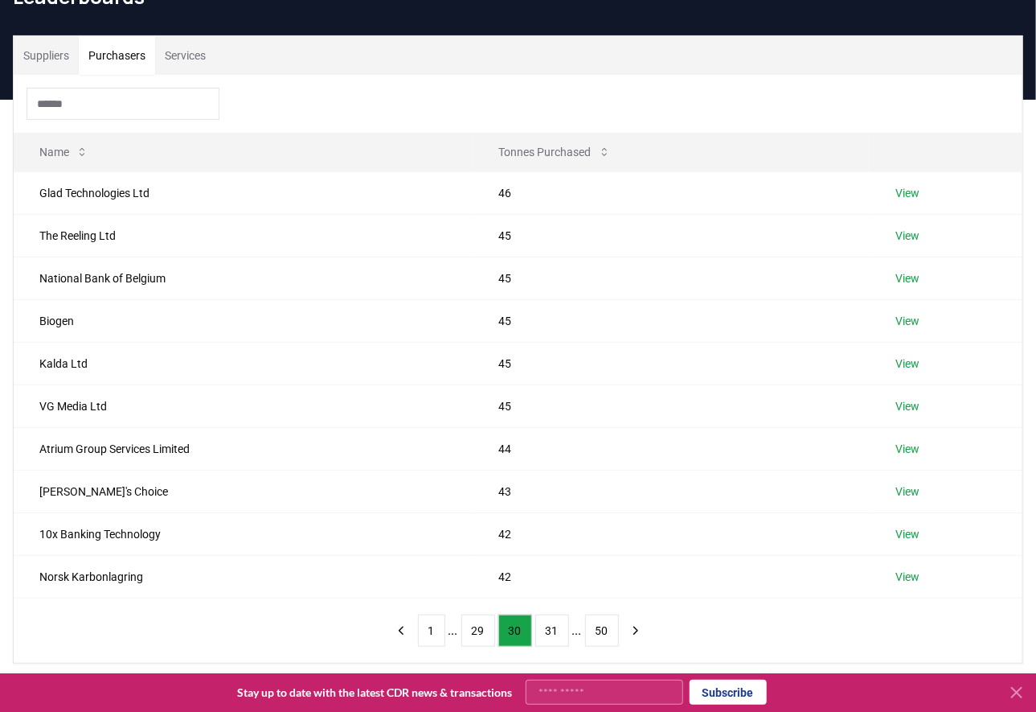
click at [549, 634] on button "31" at bounding box center [553, 630] width 34 height 32
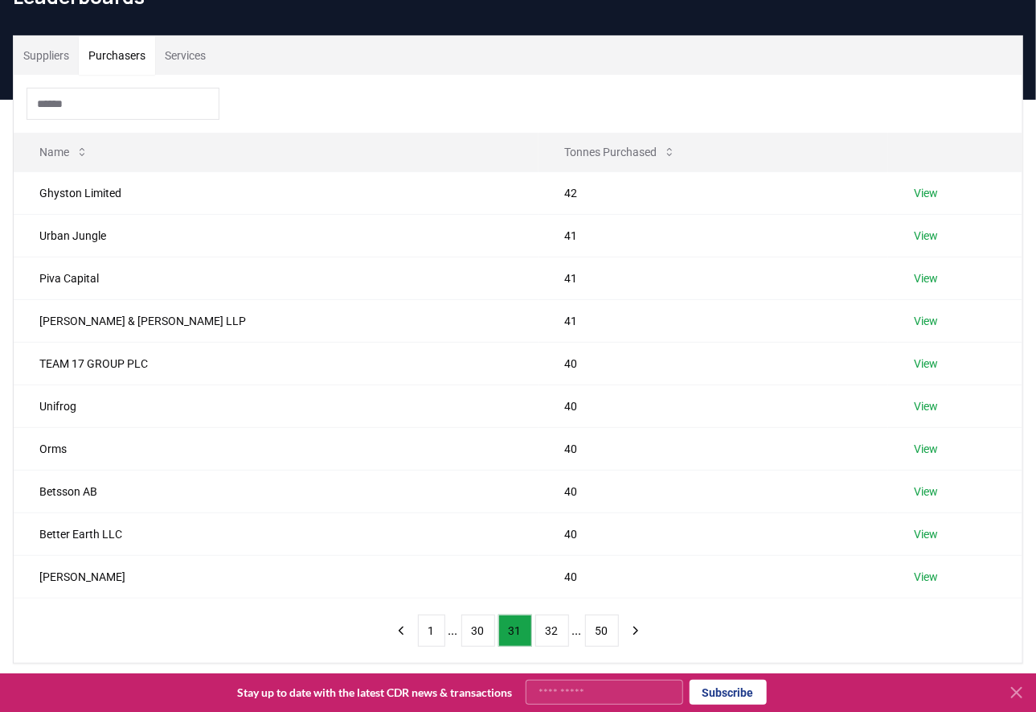
click at [549, 634] on button "32" at bounding box center [553, 630] width 34 height 32
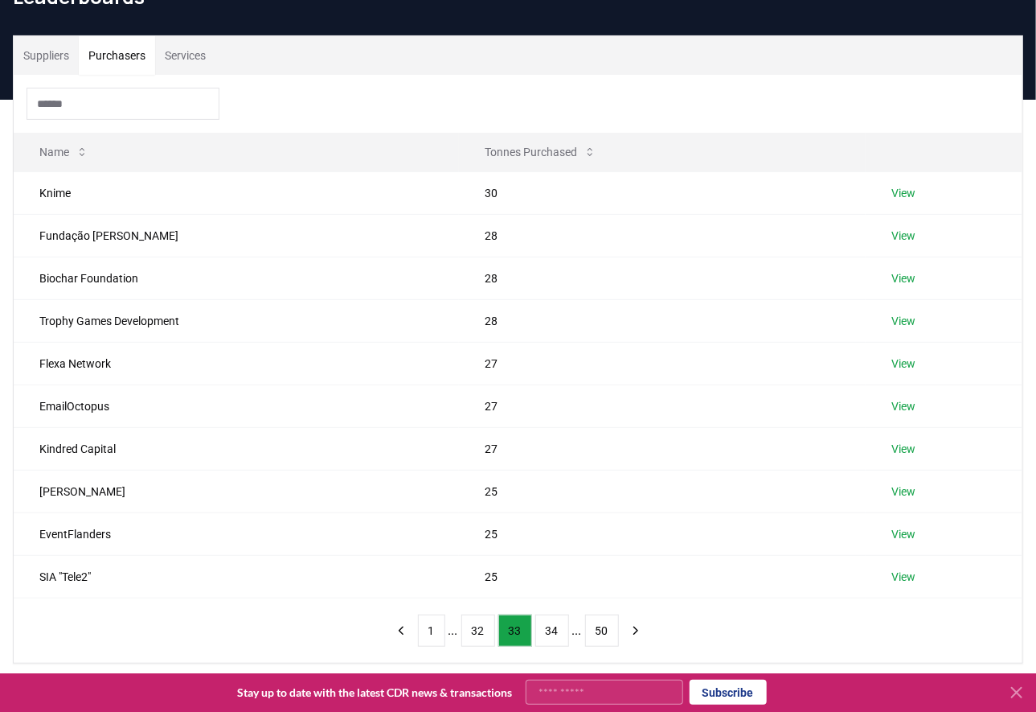
click at [549, 634] on button "34" at bounding box center [553, 630] width 34 height 32
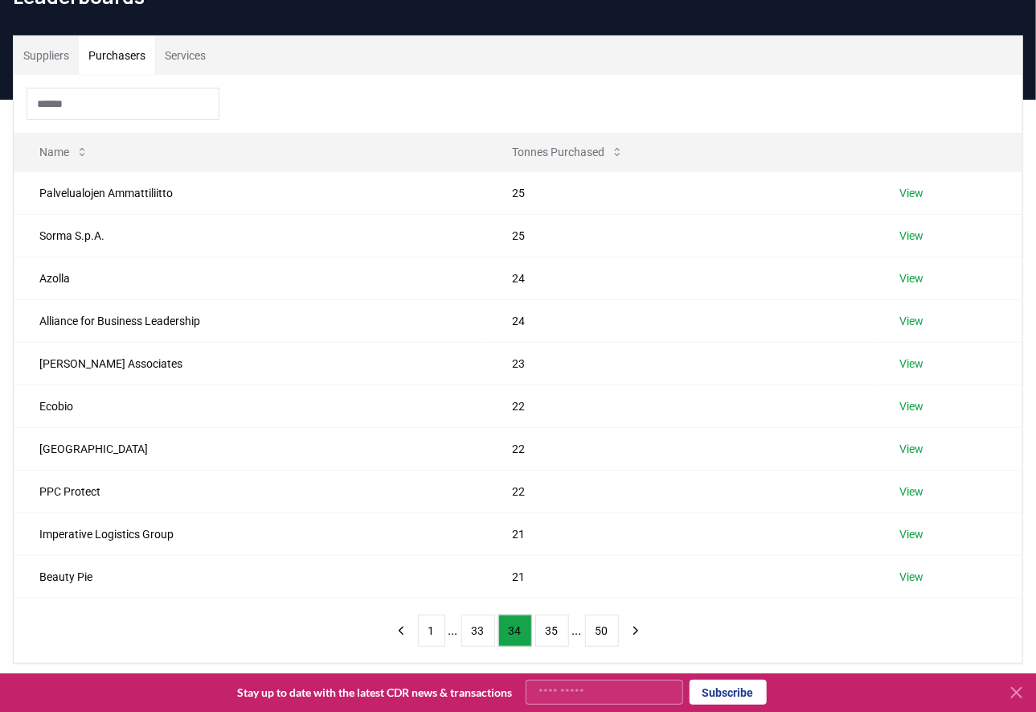
click at [549, 634] on button "35" at bounding box center [553, 630] width 34 height 32
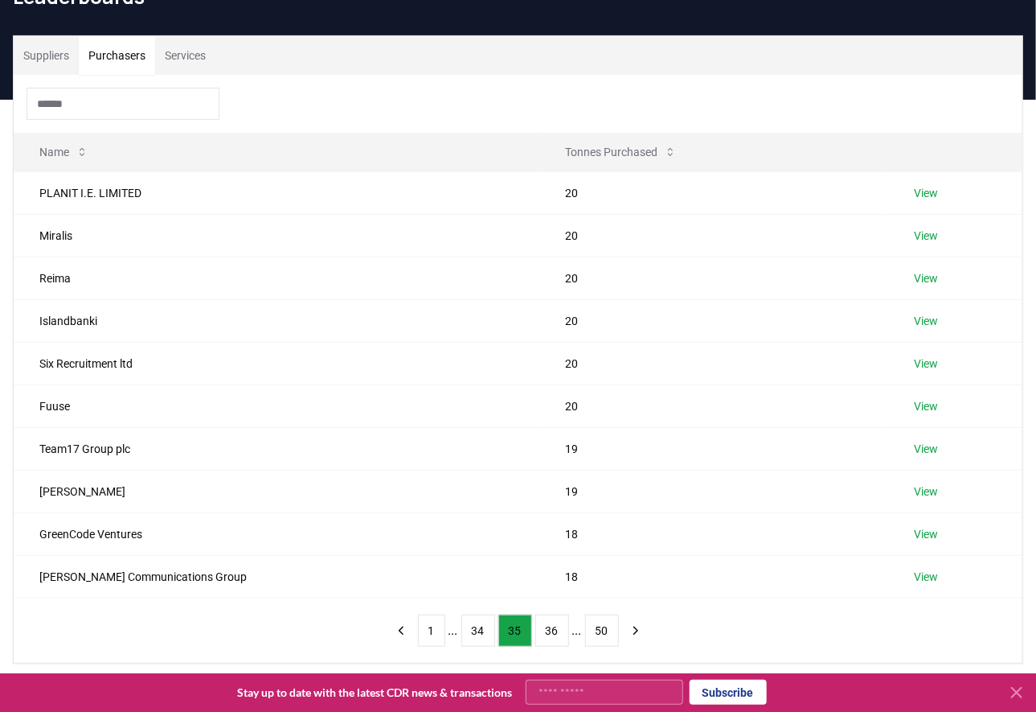
click at [549, 634] on button "36" at bounding box center [553, 630] width 34 height 32
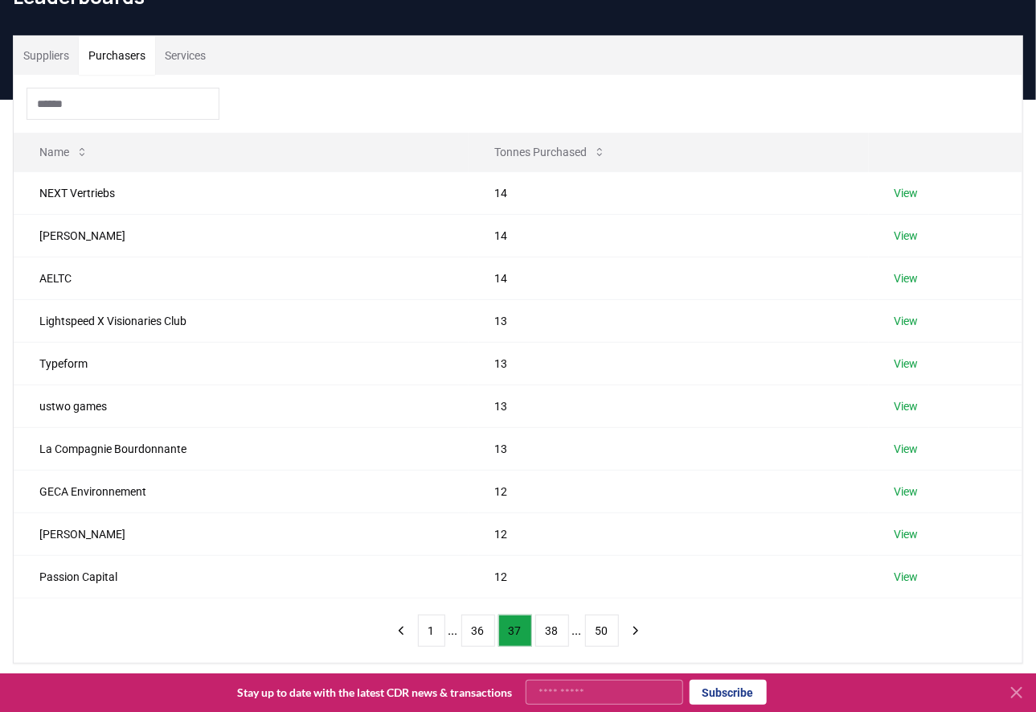
click at [549, 634] on button "38" at bounding box center [553, 630] width 34 height 32
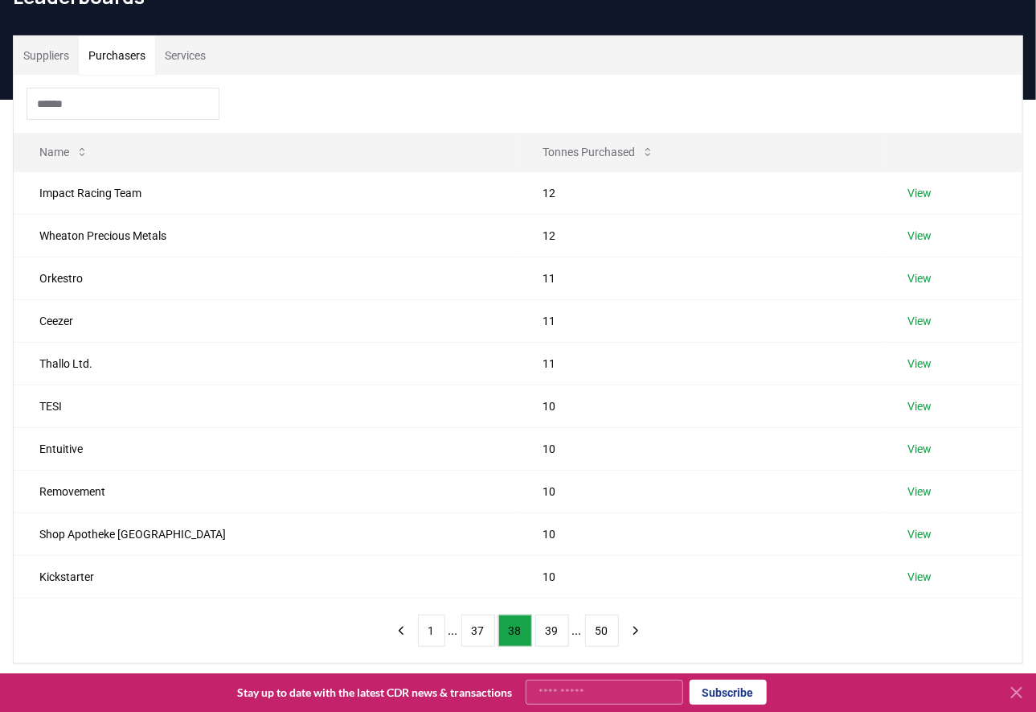
click at [549, 634] on button "39" at bounding box center [553, 630] width 34 height 32
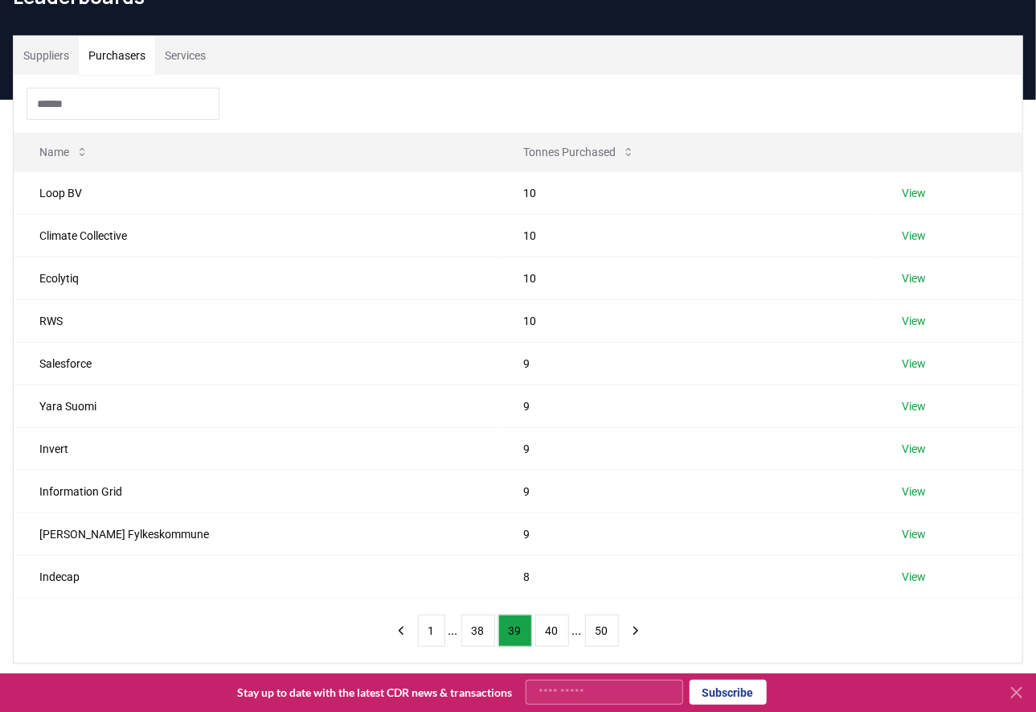
click at [549, 634] on button "40" at bounding box center [553, 630] width 34 height 32
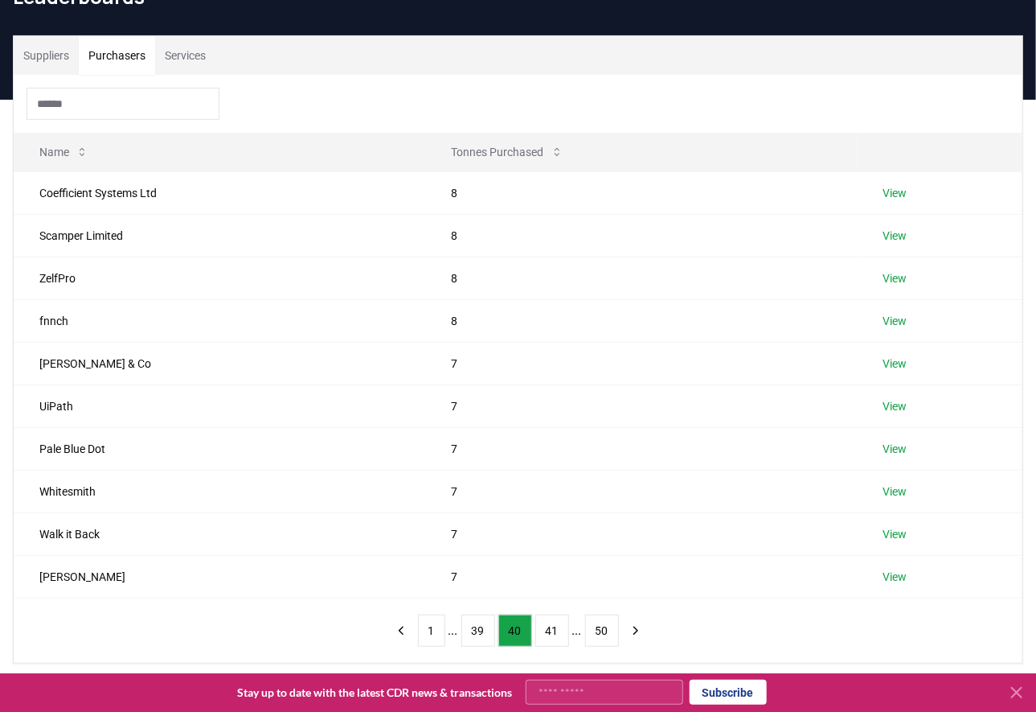
click at [549, 634] on button "41" at bounding box center [553, 630] width 34 height 32
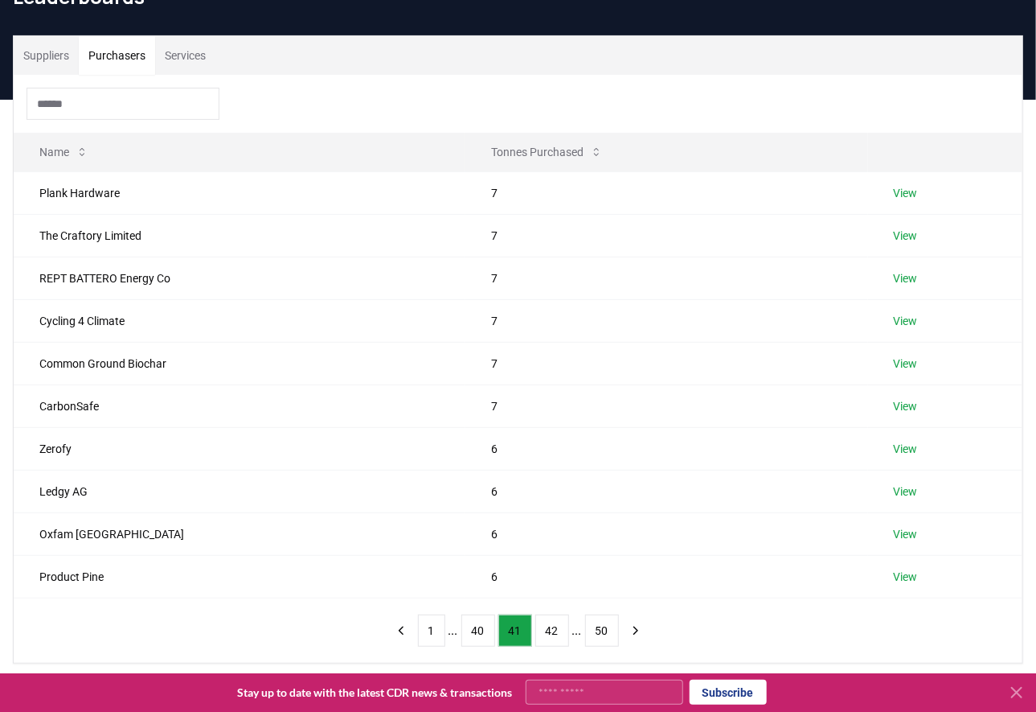
click at [549, 634] on button "42" at bounding box center [553, 630] width 34 height 32
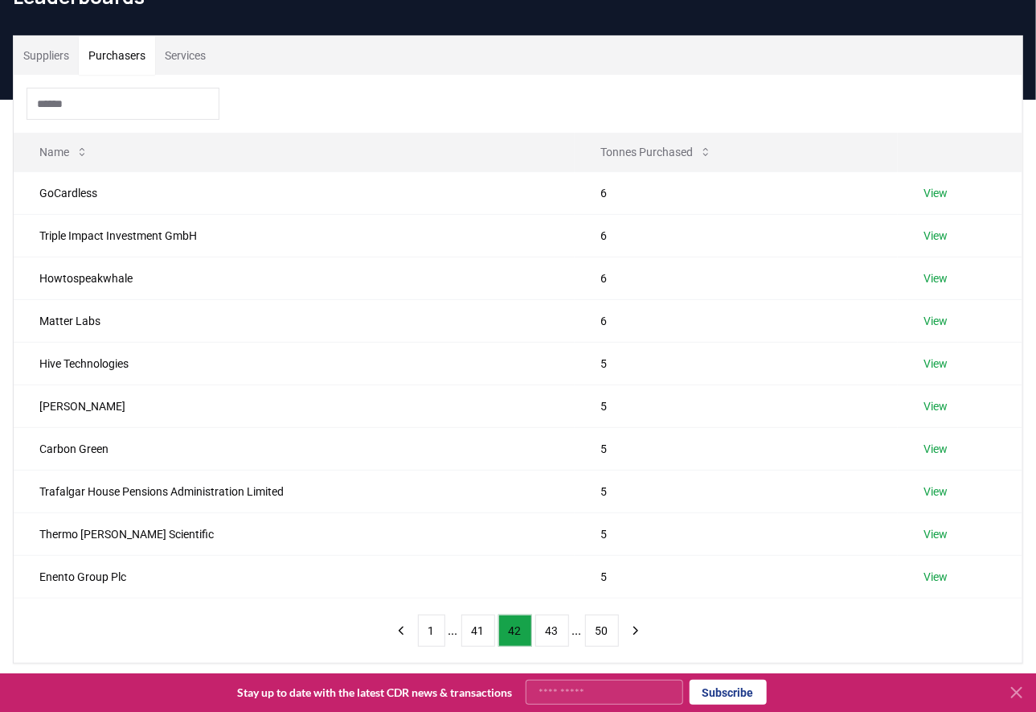
click at [549, 634] on button "43" at bounding box center [553, 630] width 34 height 32
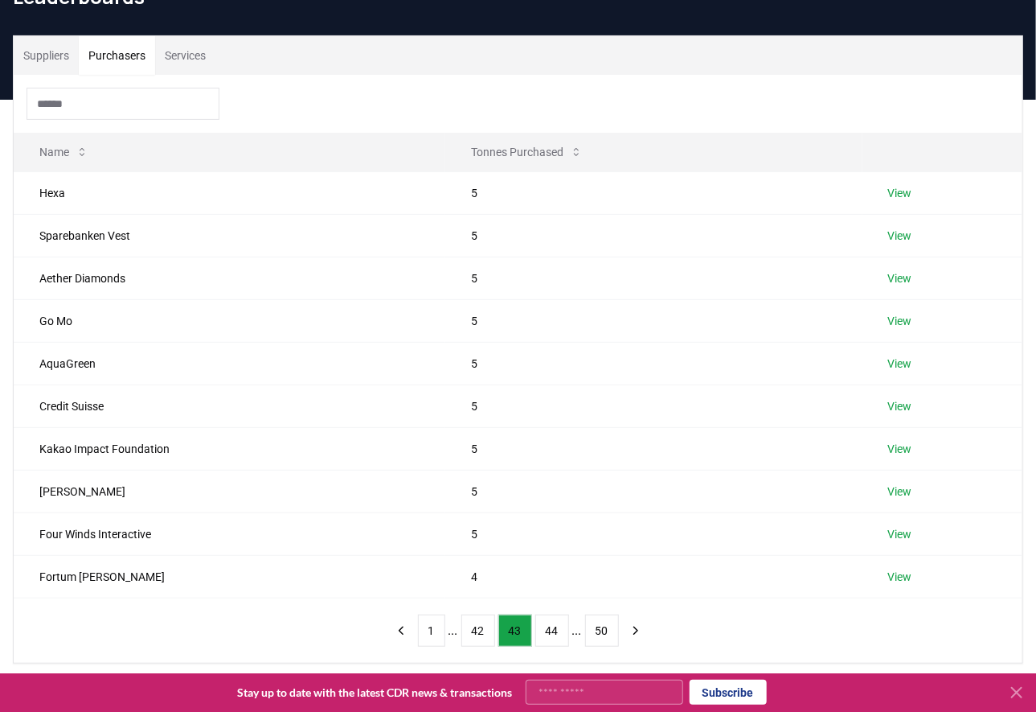
click at [549, 634] on button "44" at bounding box center [553, 630] width 34 height 32
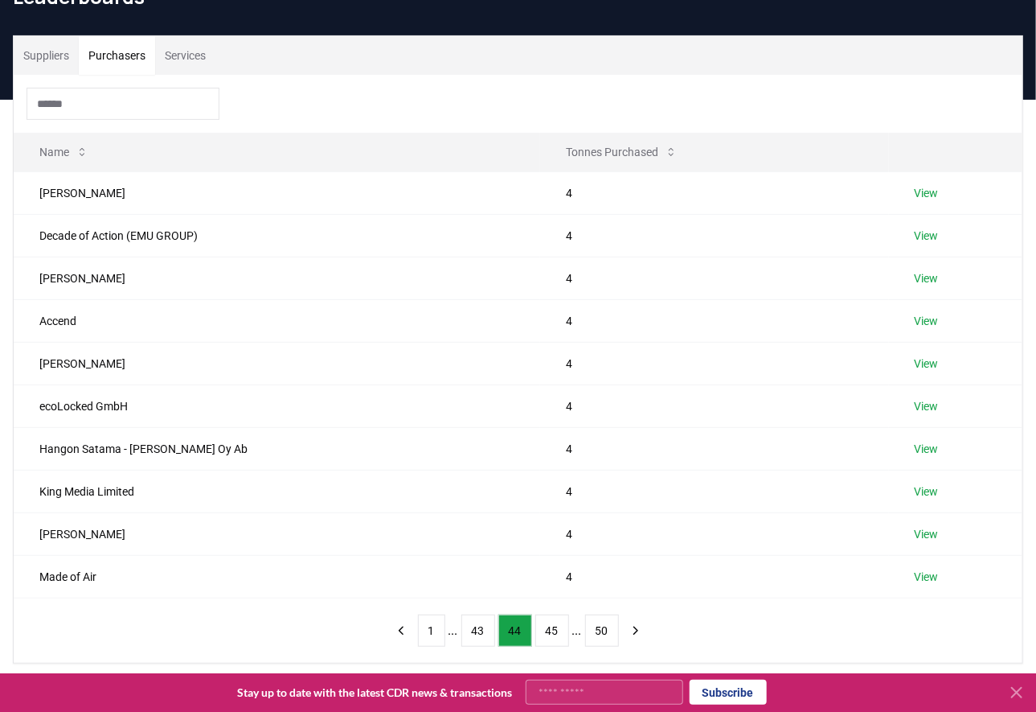
click at [549, 634] on button "45" at bounding box center [553, 630] width 34 height 32
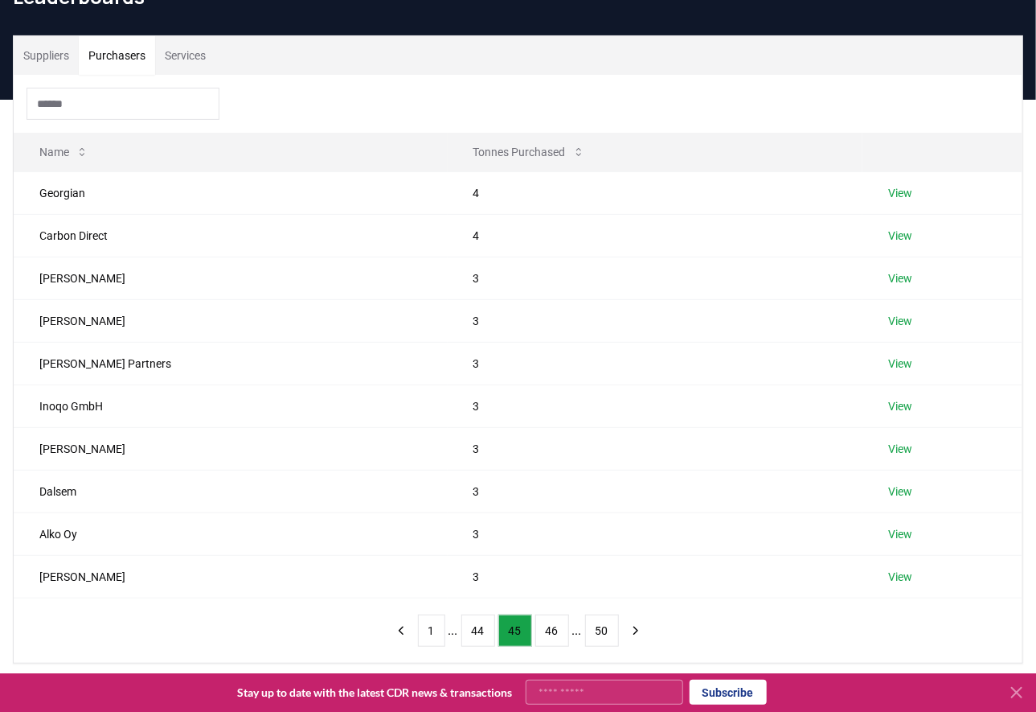
click at [549, 634] on button "46" at bounding box center [553, 630] width 34 height 32
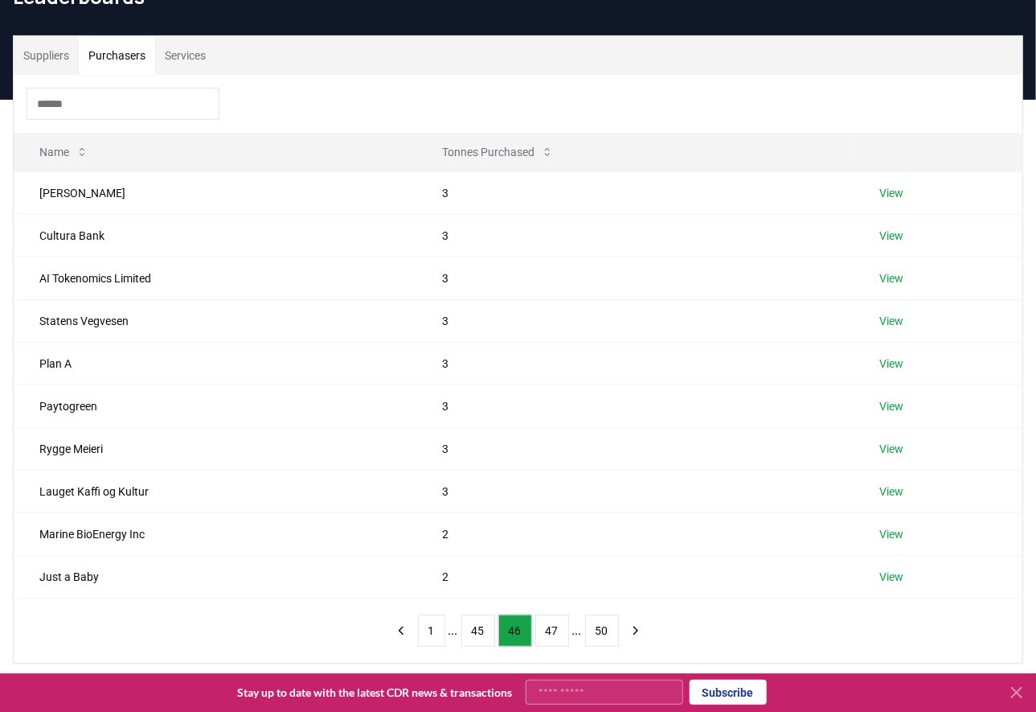
click at [549, 634] on button "47" at bounding box center [553, 630] width 34 height 32
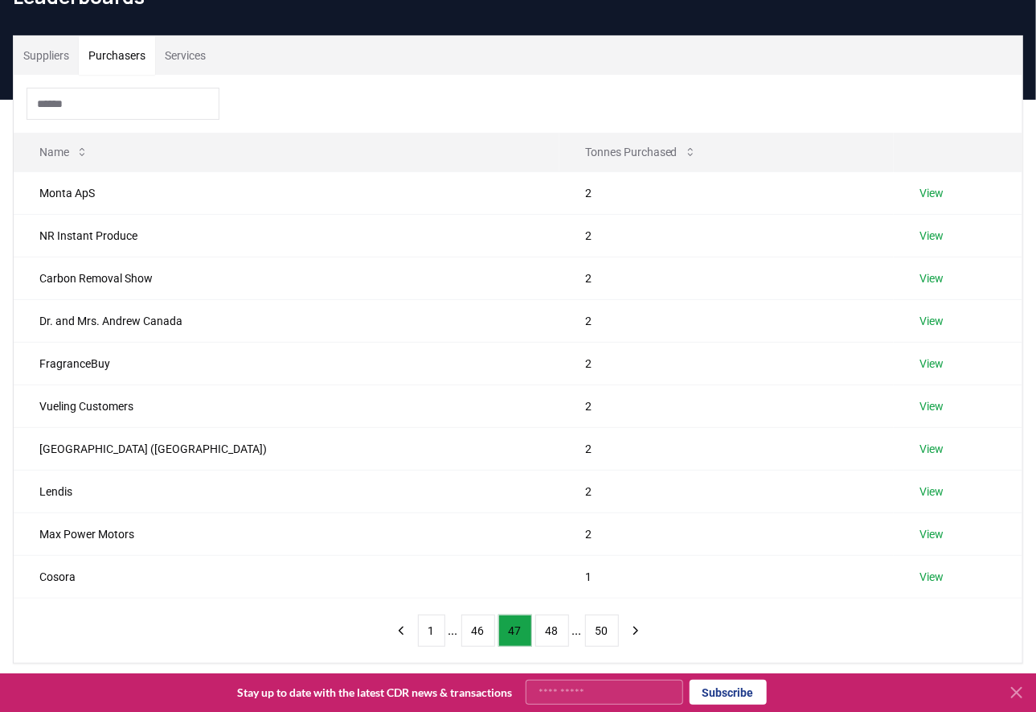
click at [549, 634] on button "48" at bounding box center [553, 630] width 34 height 32
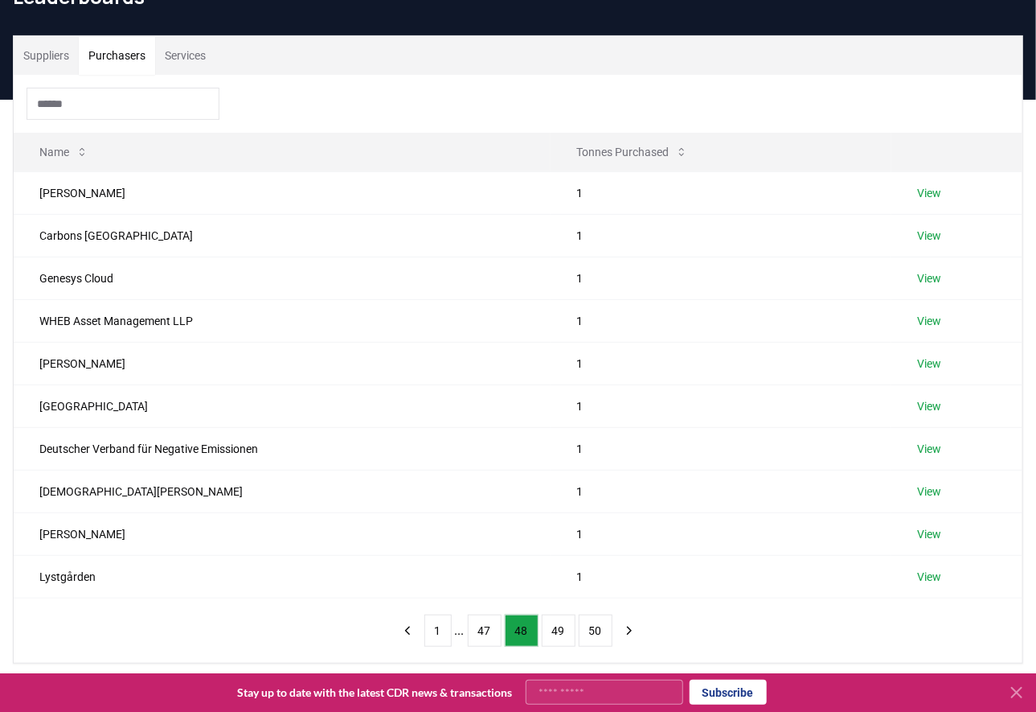
click at [549, 634] on button "49" at bounding box center [559, 630] width 34 height 32
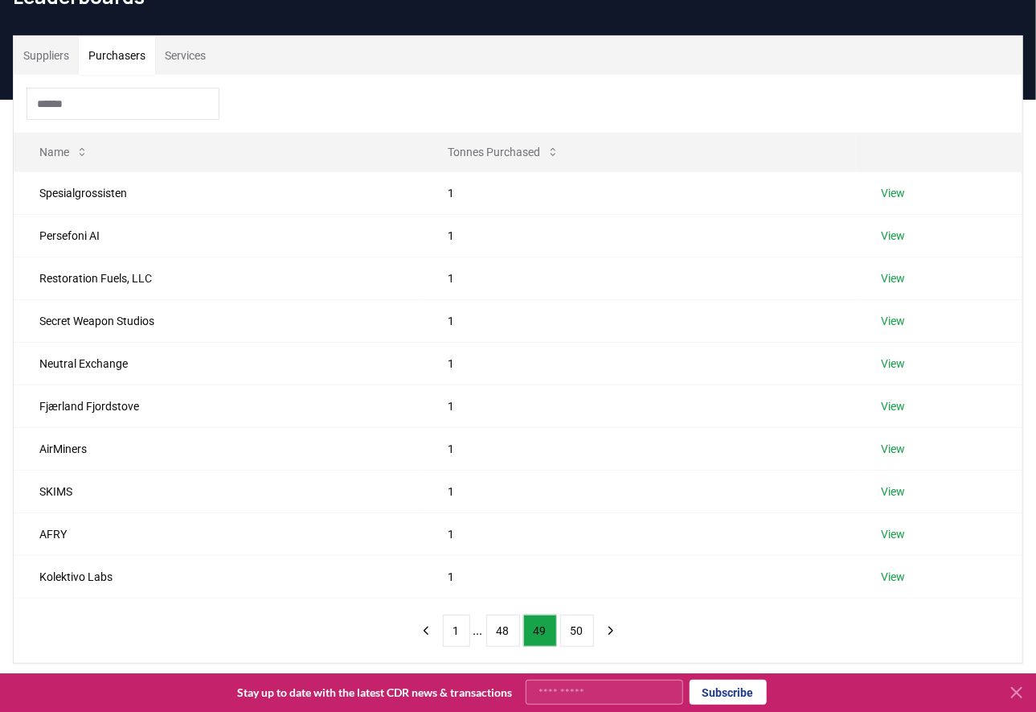
click at [549, 634] on button "49" at bounding box center [540, 630] width 34 height 32
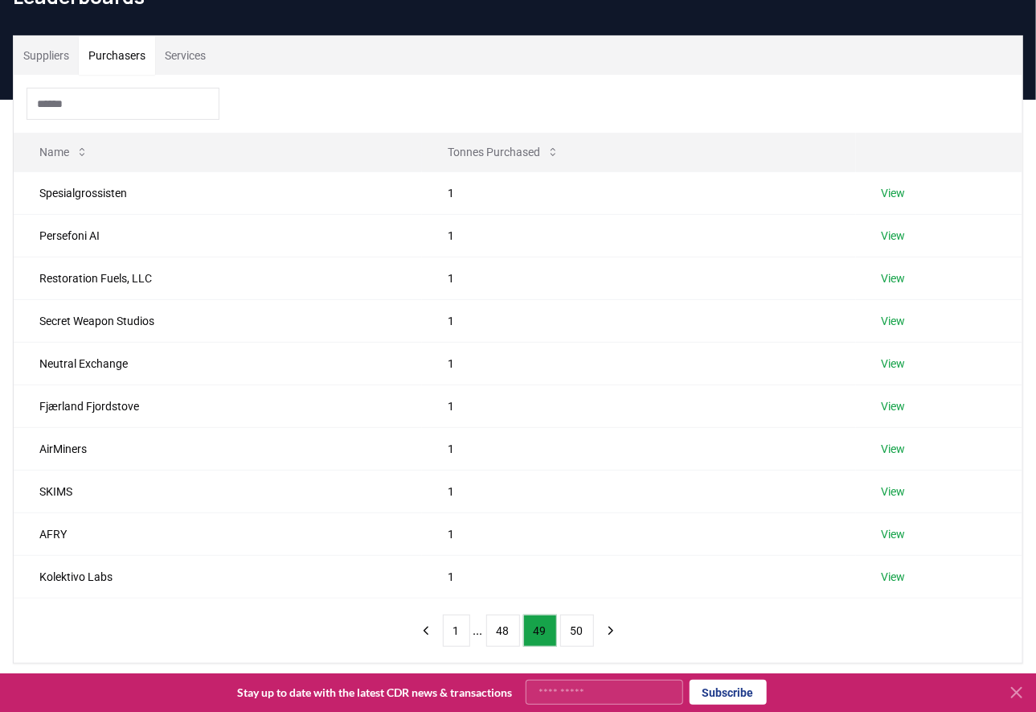
click at [549, 634] on button "49" at bounding box center [540, 630] width 34 height 32
click at [419, 634] on icon "previous page" at bounding box center [426, 630] width 14 height 14
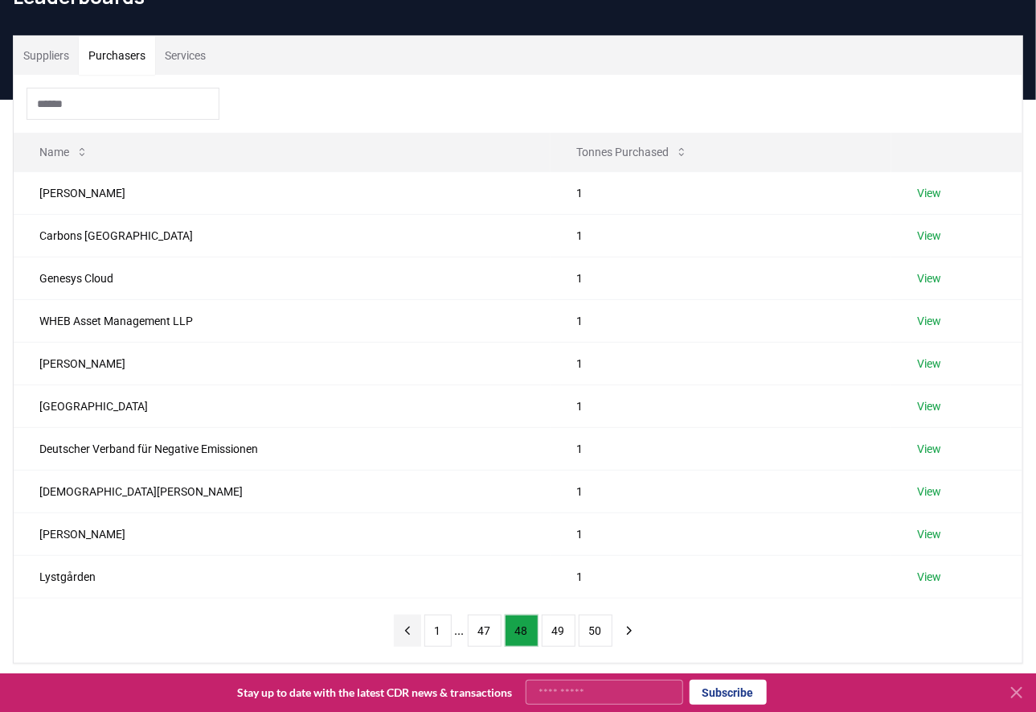
click at [416, 634] on button "previous page" at bounding box center [407, 630] width 27 height 32
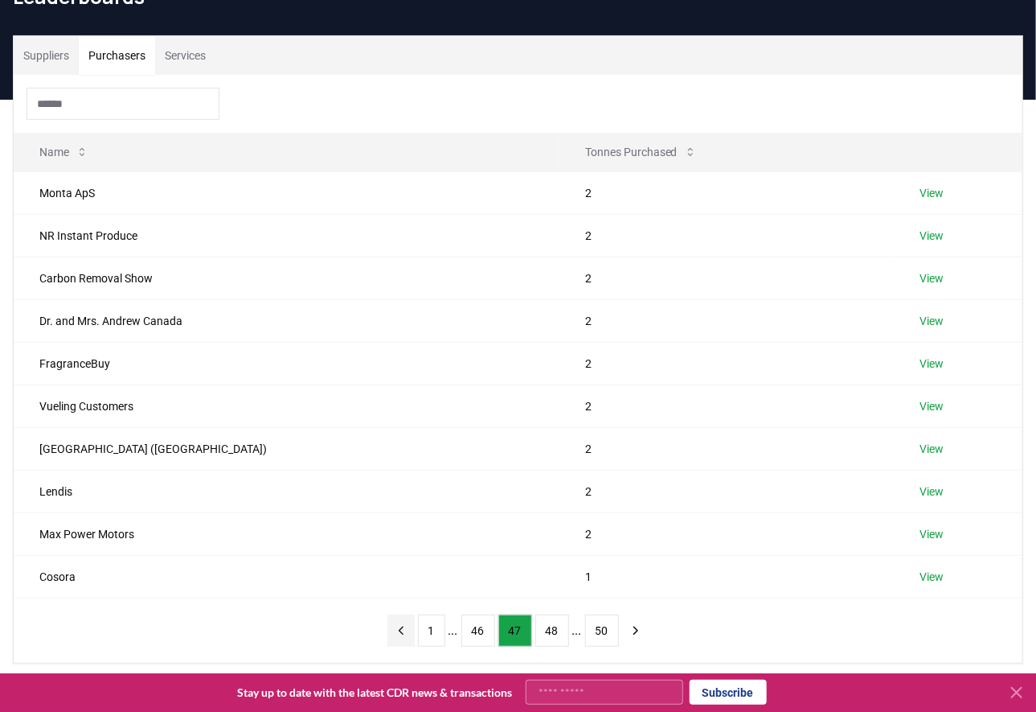
click at [418, 634] on button "1" at bounding box center [431, 630] width 27 height 32
click at [416, 634] on nav "1 ... 46 47 48 ... 50" at bounding box center [519, 630] width 262 height 32
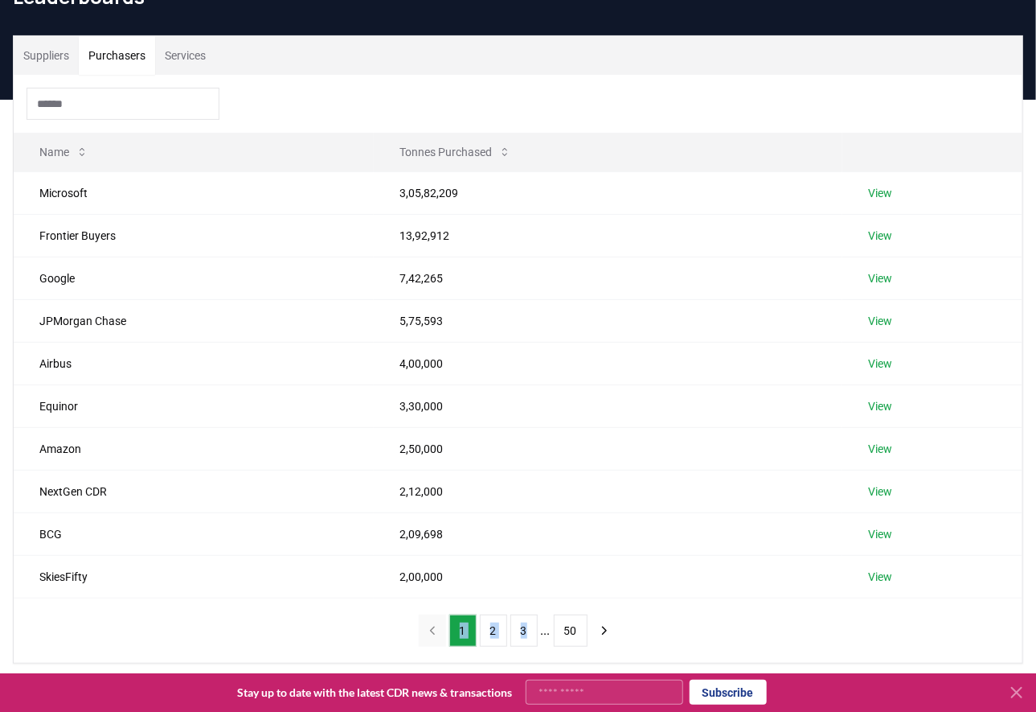
click at [419, 634] on nav "1 2 3 ... 50" at bounding box center [518, 630] width 199 height 32
click at [515, 639] on button "3" at bounding box center [524, 630] width 27 height 32
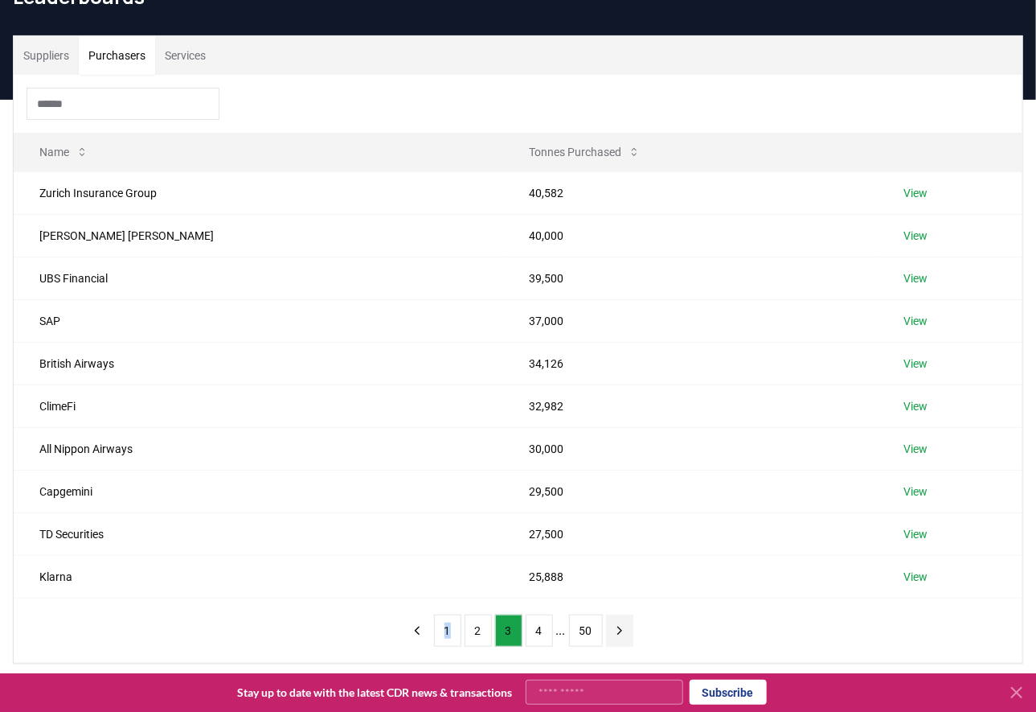
click at [618, 626] on icon "next page" at bounding box center [620, 630] width 14 height 14
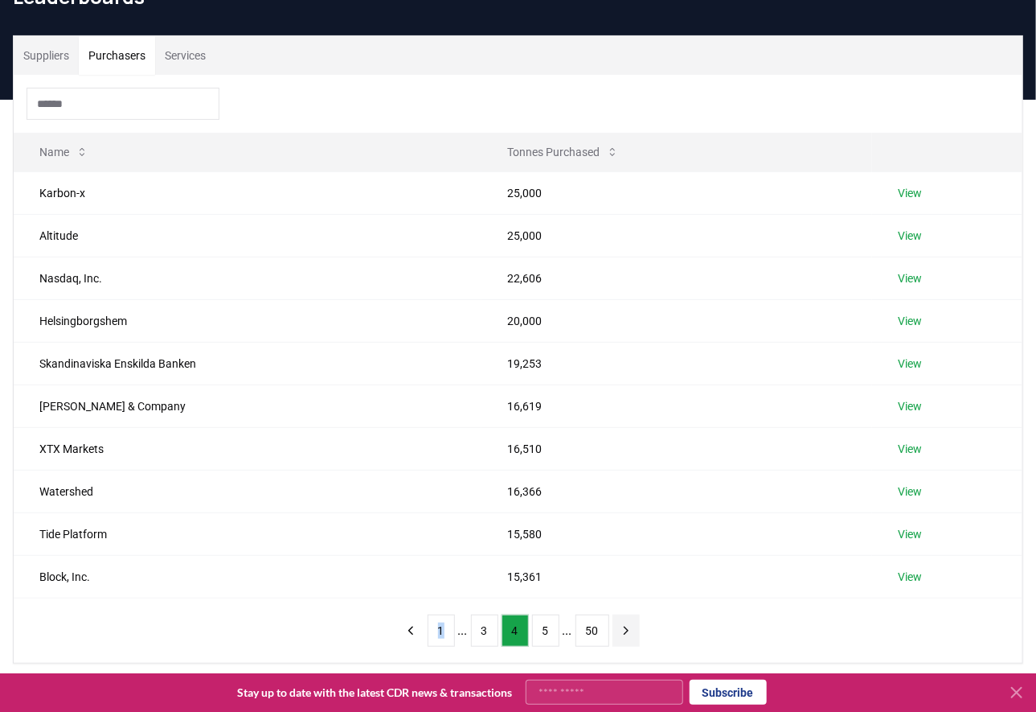
click at [618, 626] on button "next page" at bounding box center [626, 630] width 27 height 32
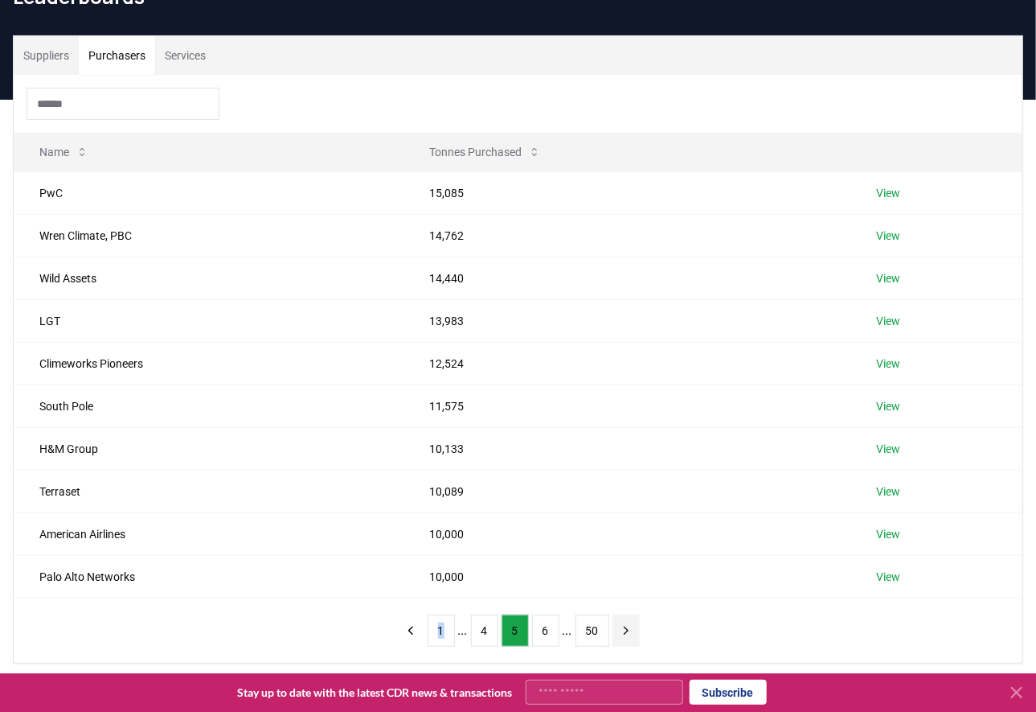
click at [618, 626] on button "next page" at bounding box center [626, 630] width 27 height 32
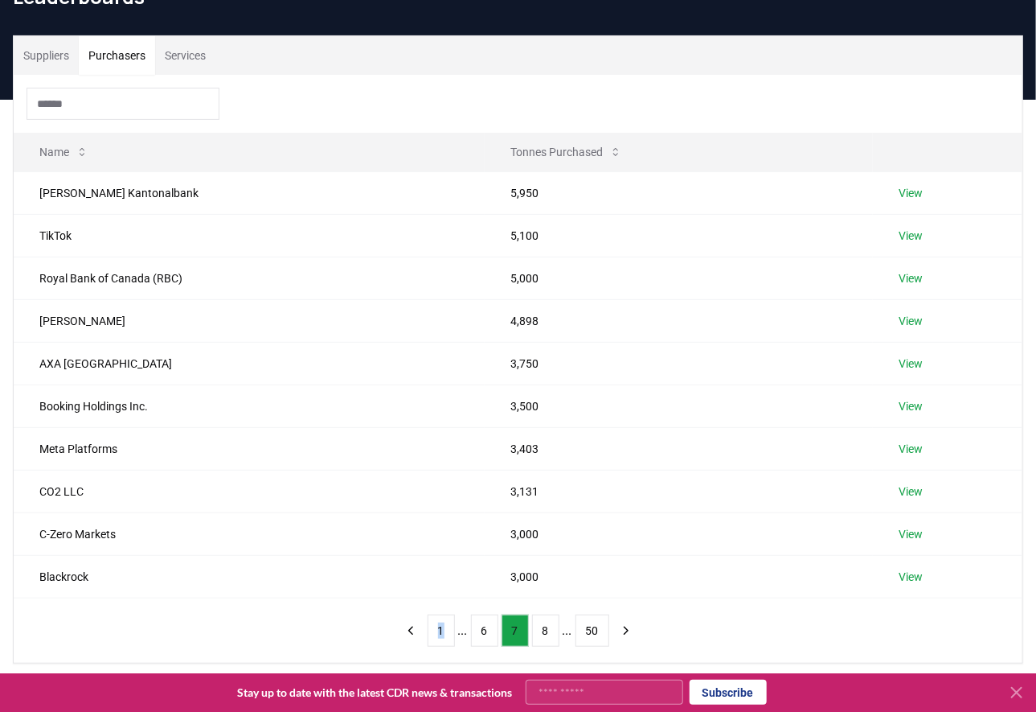
click at [511, 634] on button "7" at bounding box center [515, 630] width 27 height 32
click at [412, 634] on icon "previous page" at bounding box center [411, 630] width 14 height 14
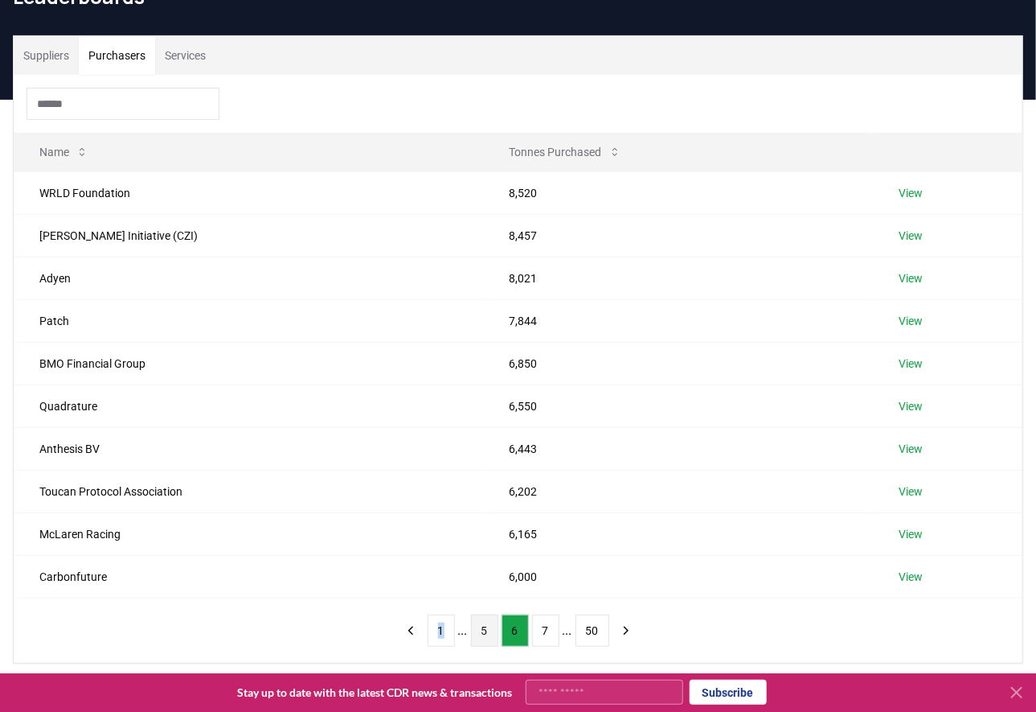
click at [480, 624] on button "5" at bounding box center [484, 630] width 27 height 32
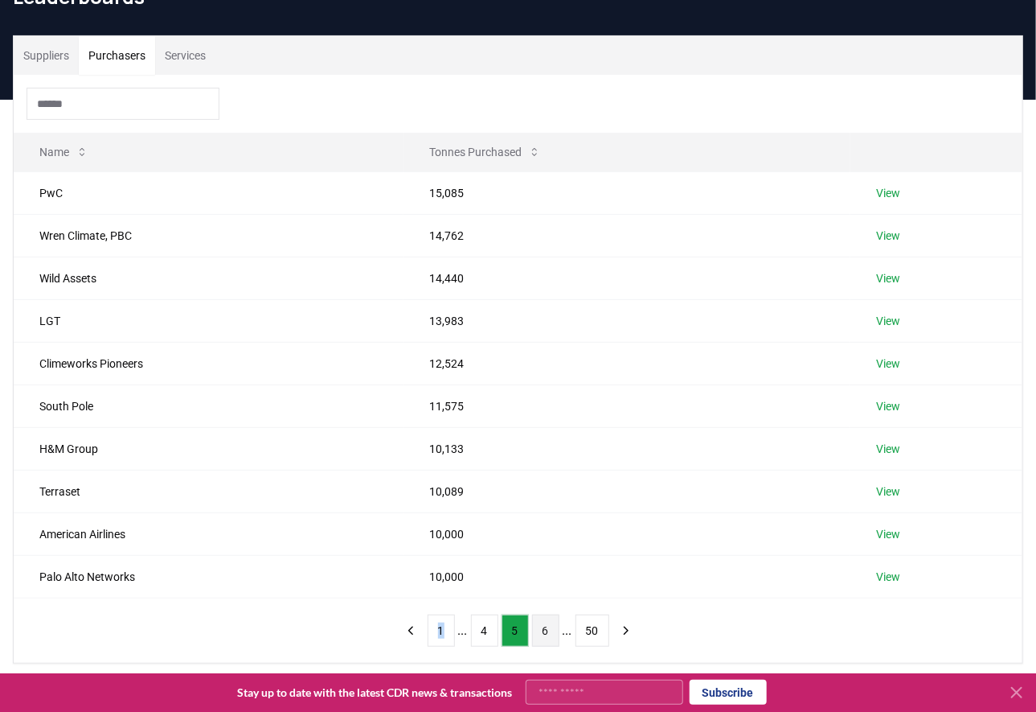
click at [543, 631] on button "6" at bounding box center [545, 630] width 27 height 32
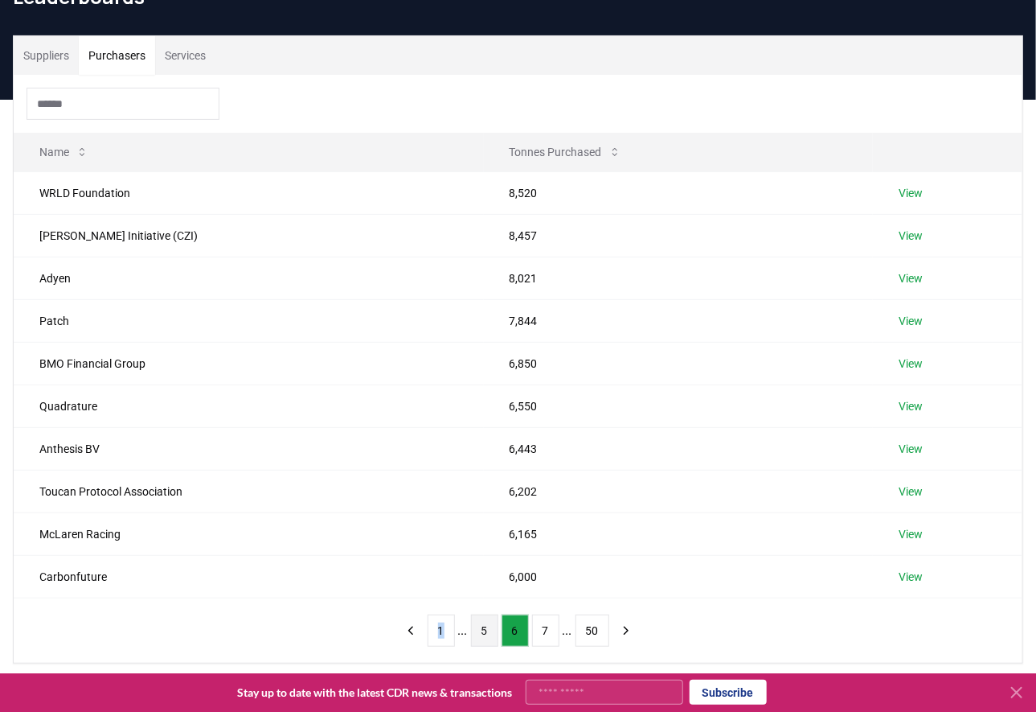
click at [488, 626] on button "5" at bounding box center [484, 630] width 27 height 32
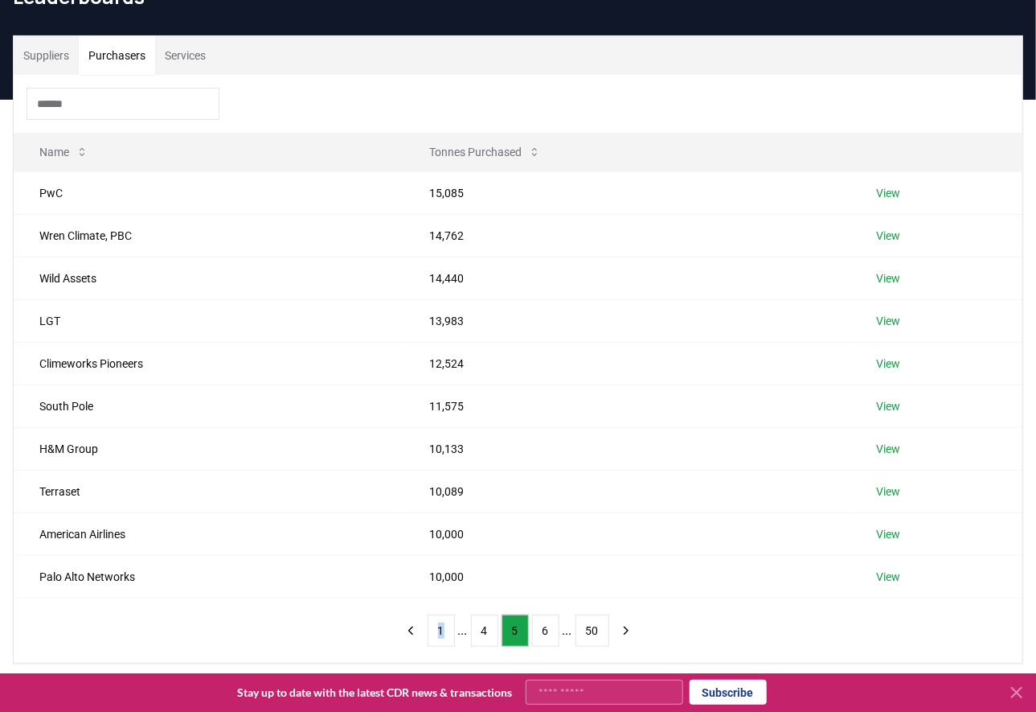
click at [170, 94] on input at bounding box center [123, 104] width 193 height 32
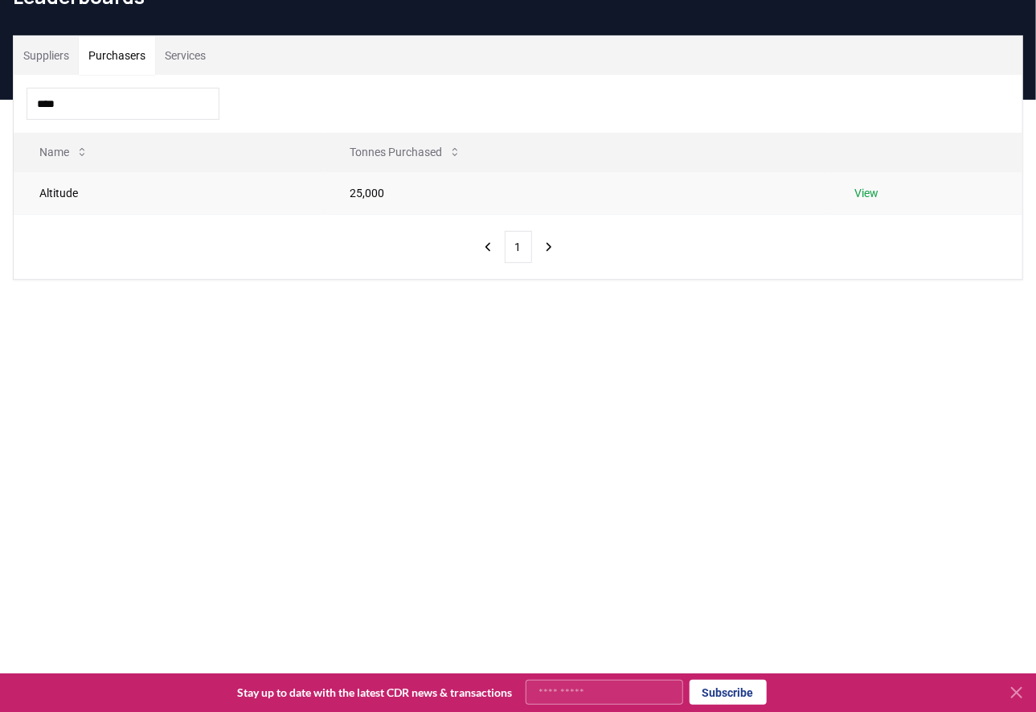
type input "****"
click at [303, 200] on td "Altitude" at bounding box center [169, 192] width 310 height 43
click at [875, 191] on link "View" at bounding box center [867, 193] width 24 height 16
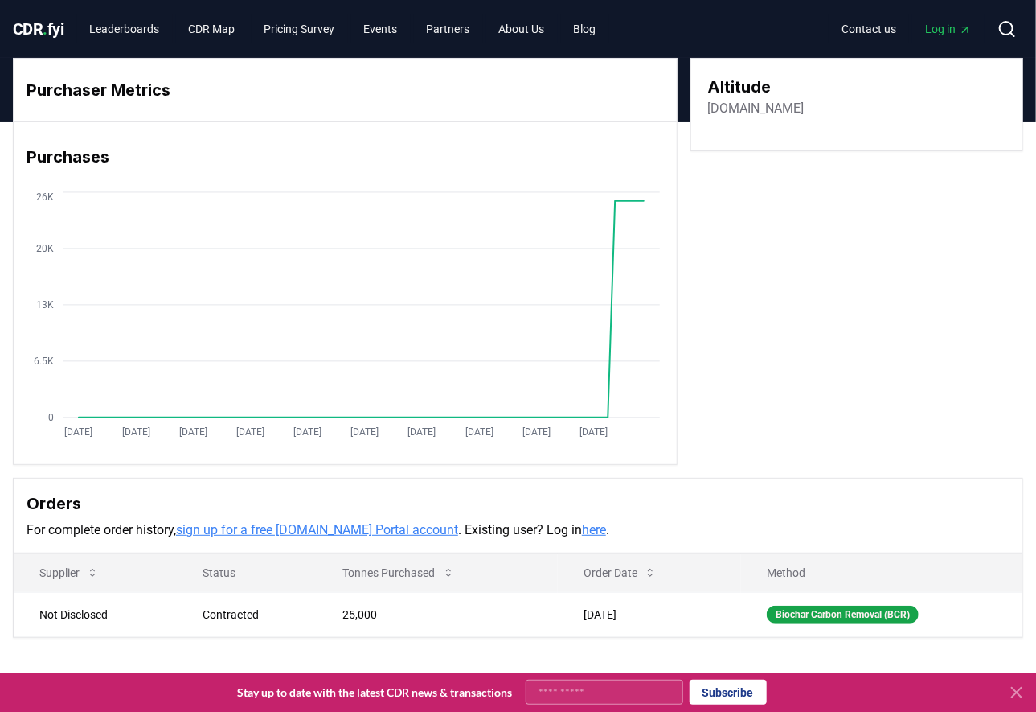
click at [582, 532] on link "here" at bounding box center [594, 529] width 24 height 15
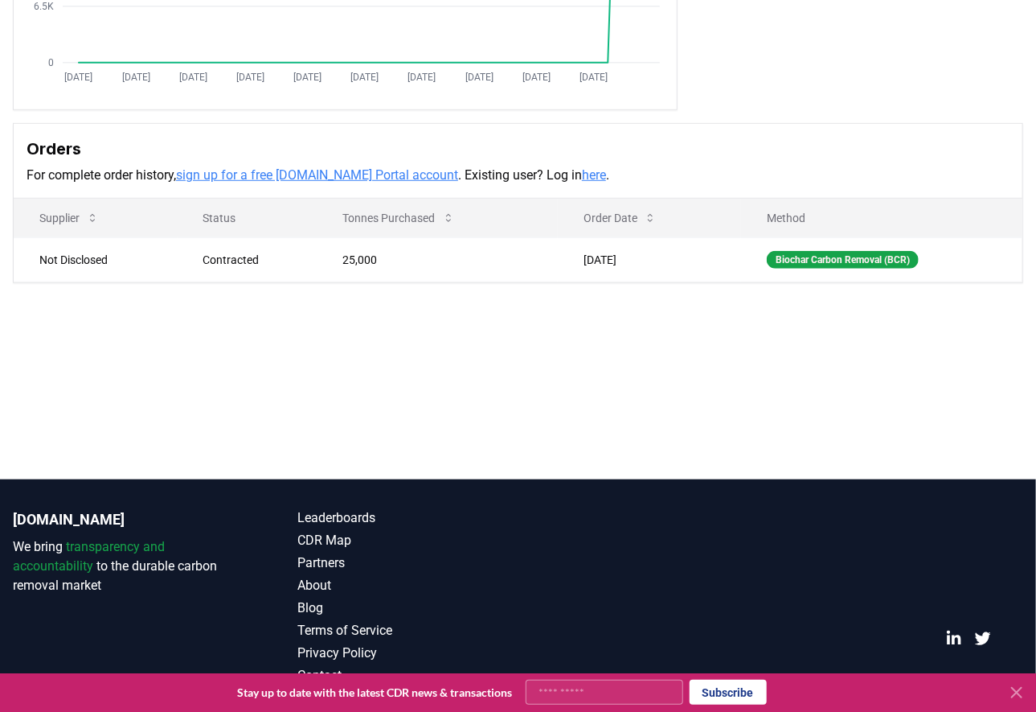
scroll to position [354, 0]
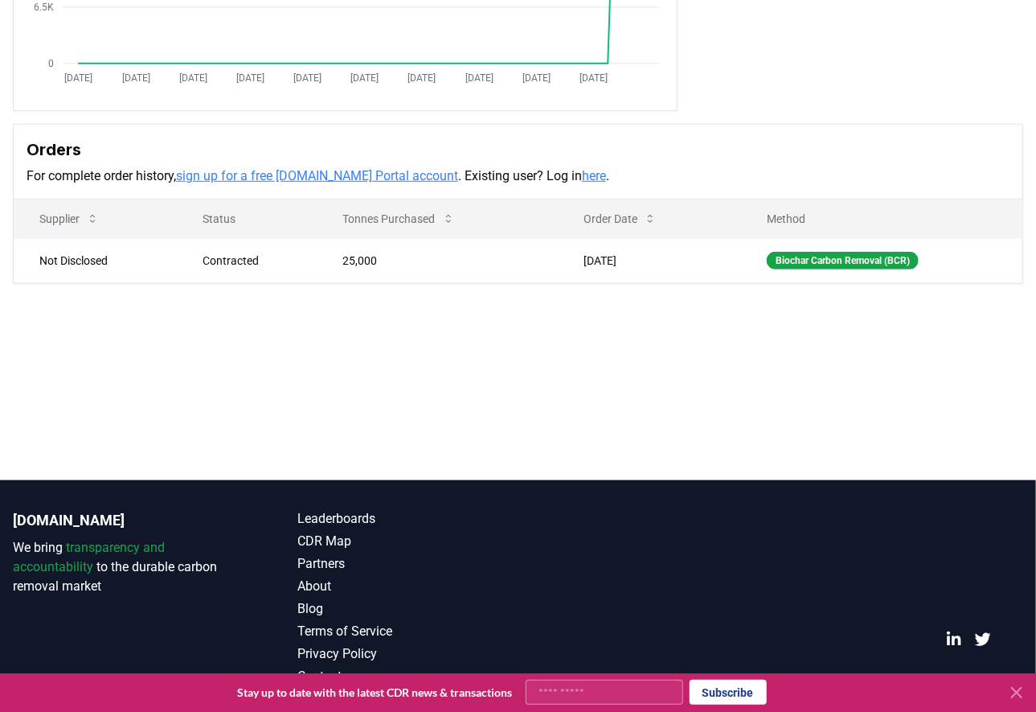
click at [582, 179] on link "here" at bounding box center [594, 175] width 24 height 15
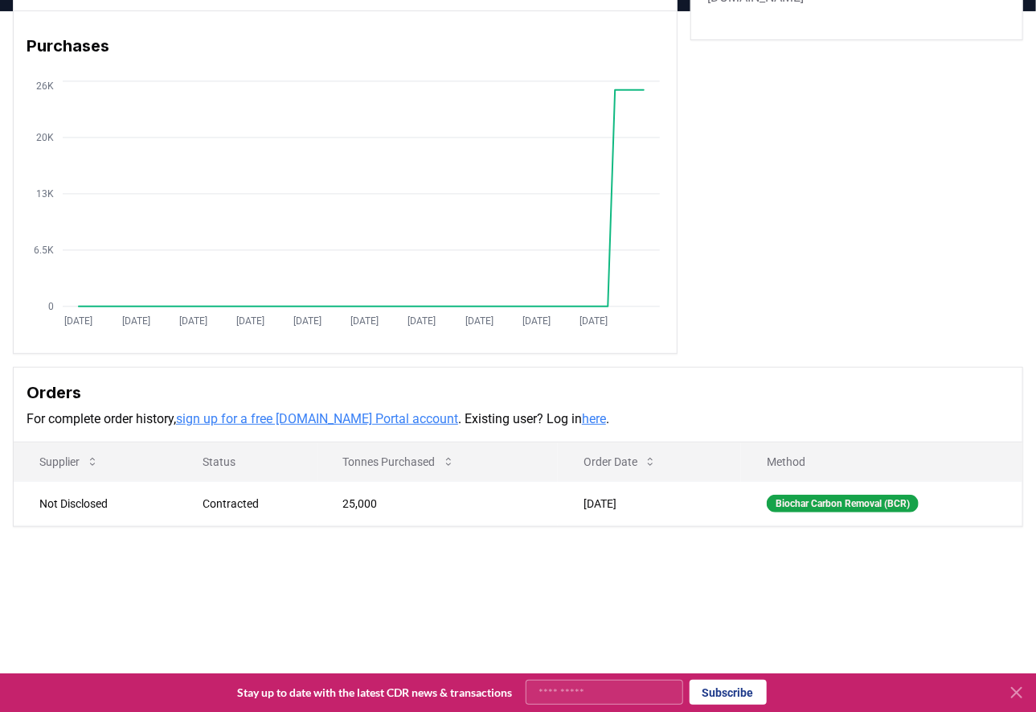
scroll to position [125, 0]
